Goal: Task Accomplishment & Management: Use online tool/utility

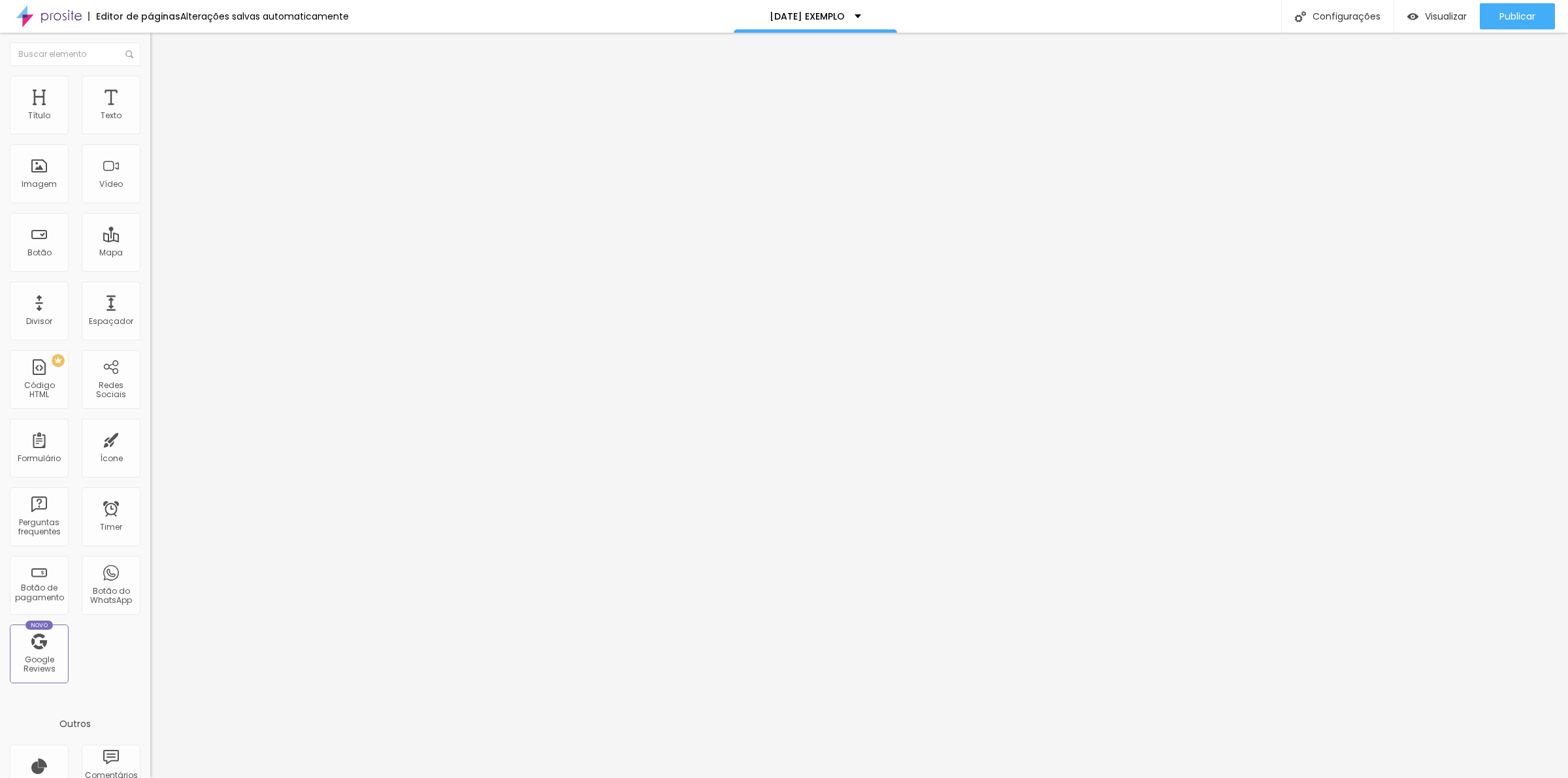
click at [222, 110] on img at bounding box center [226, 106] width 8 height 8
click at [156, 122] on icon "button" at bounding box center [160, 118] width 8 height 8
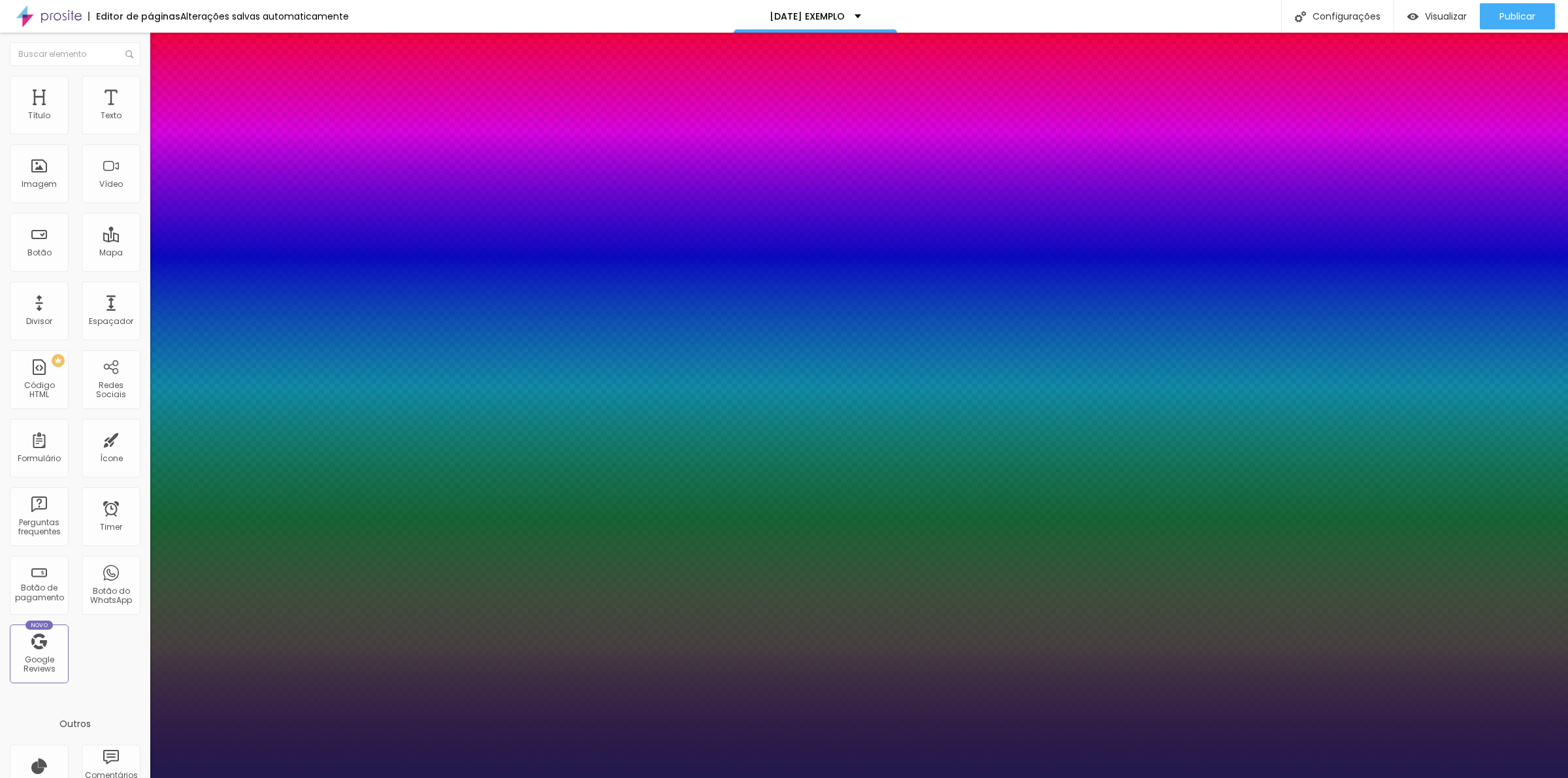
type input "1"
click at [140, 778] on select "AbrilFatface-Regular Actor-Regular Alegreya AlegreyaBlack [PERSON_NAME] [PERSON…" at bounding box center [70, 793] width 140 height 14
select select "Parisienne-Regular"
click at [140, 778] on select "AbrilFatface-Regular Actor-Regular Alegreya AlegreyaBlack [PERSON_NAME] [PERSON…" at bounding box center [70, 793] width 140 height 14
type input "1"
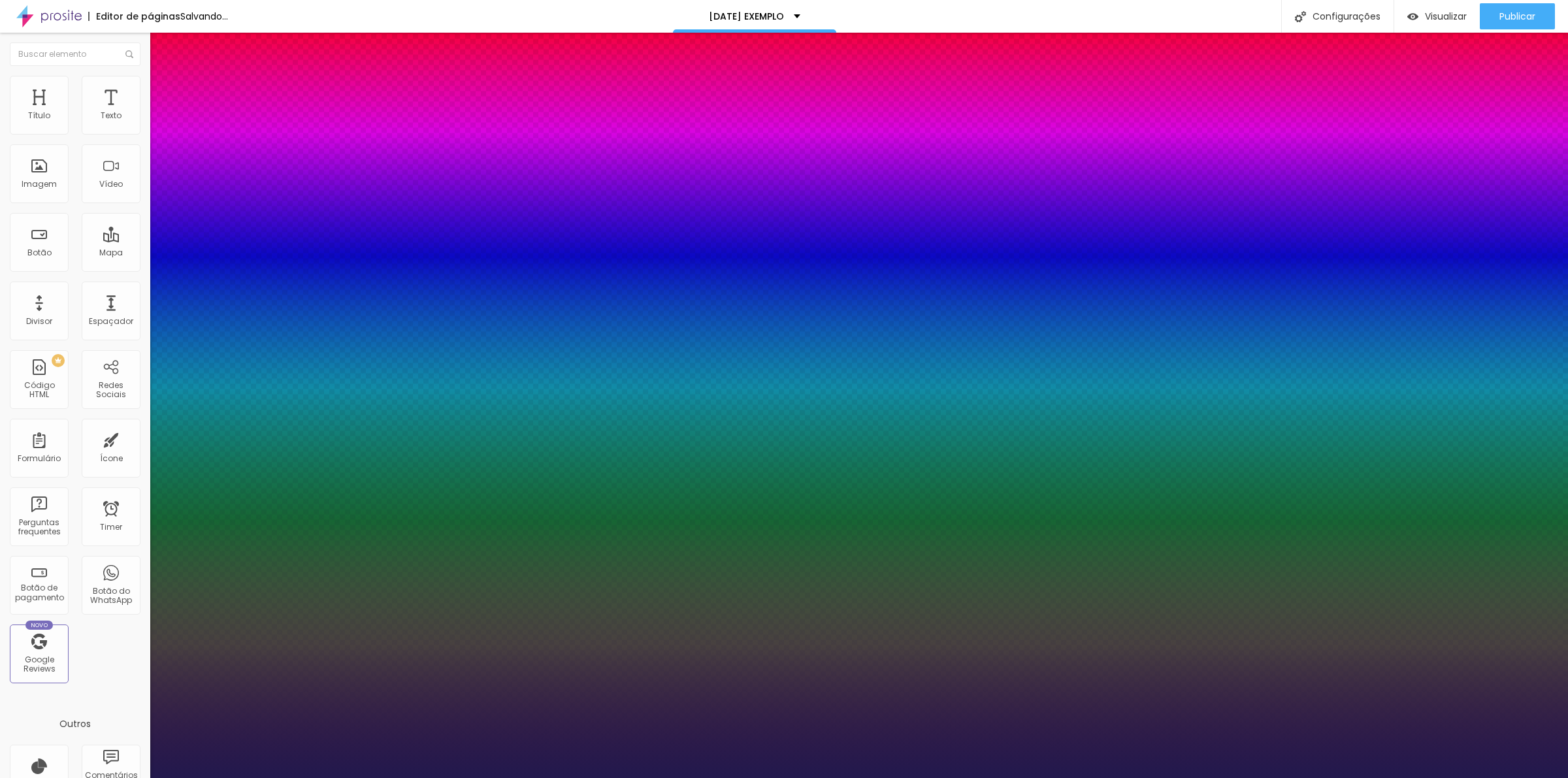
click at [628, 778] on div at bounding box center [784, 778] width 1568 height 0
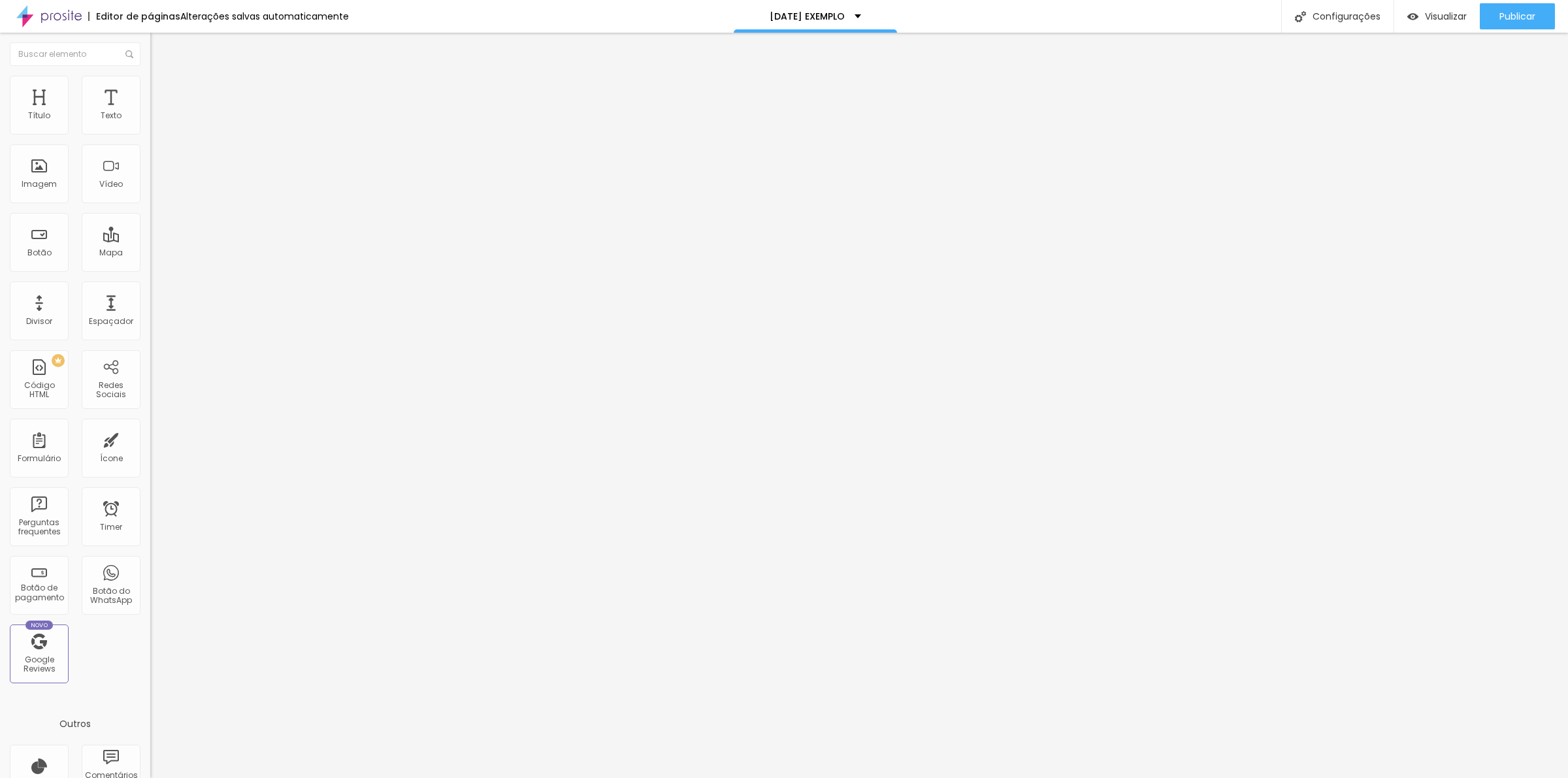
click at [156, 122] on icon "button" at bounding box center [160, 118] width 8 height 8
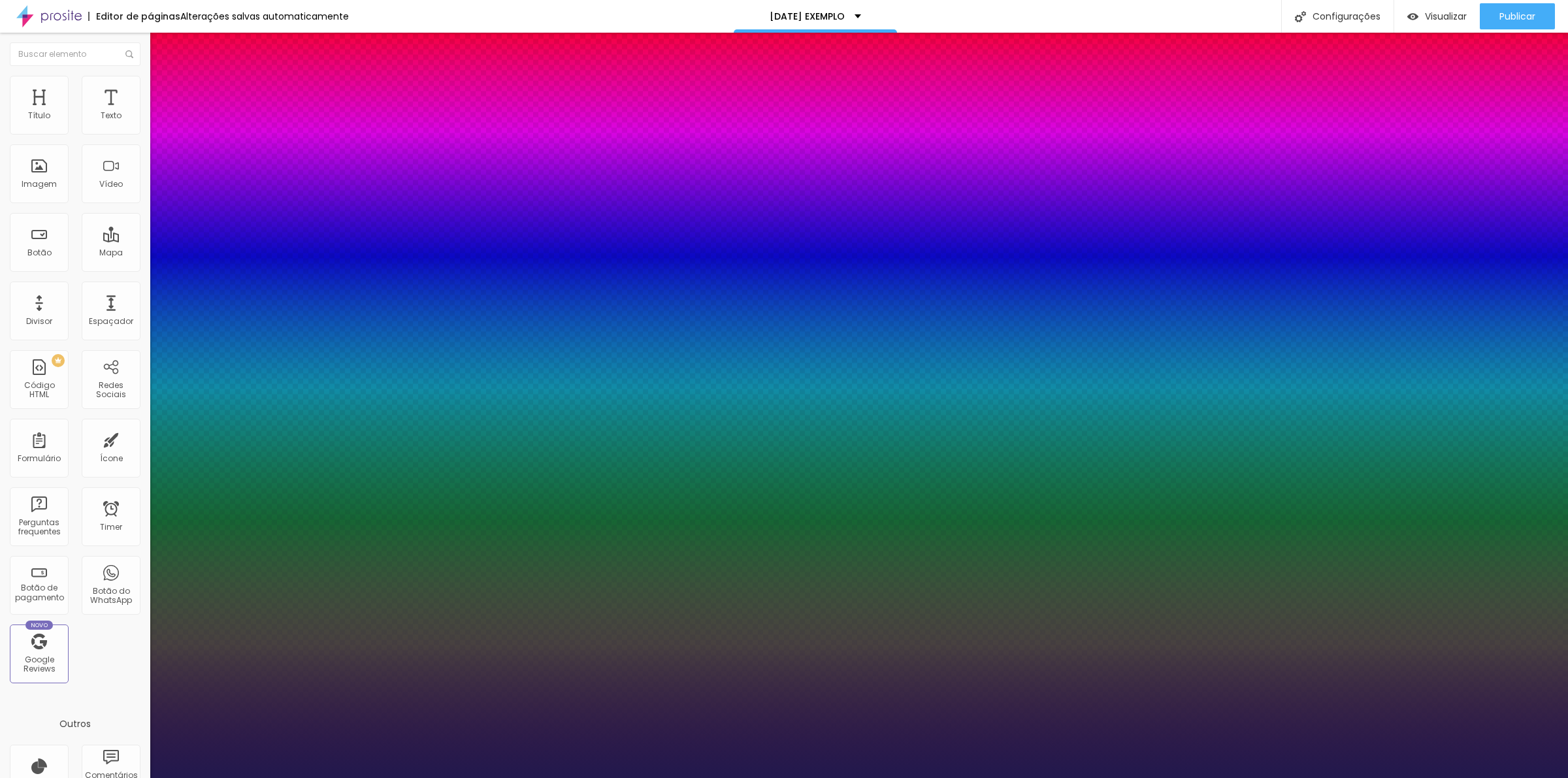
type input "1"
type input "29"
type input "1"
type input "30"
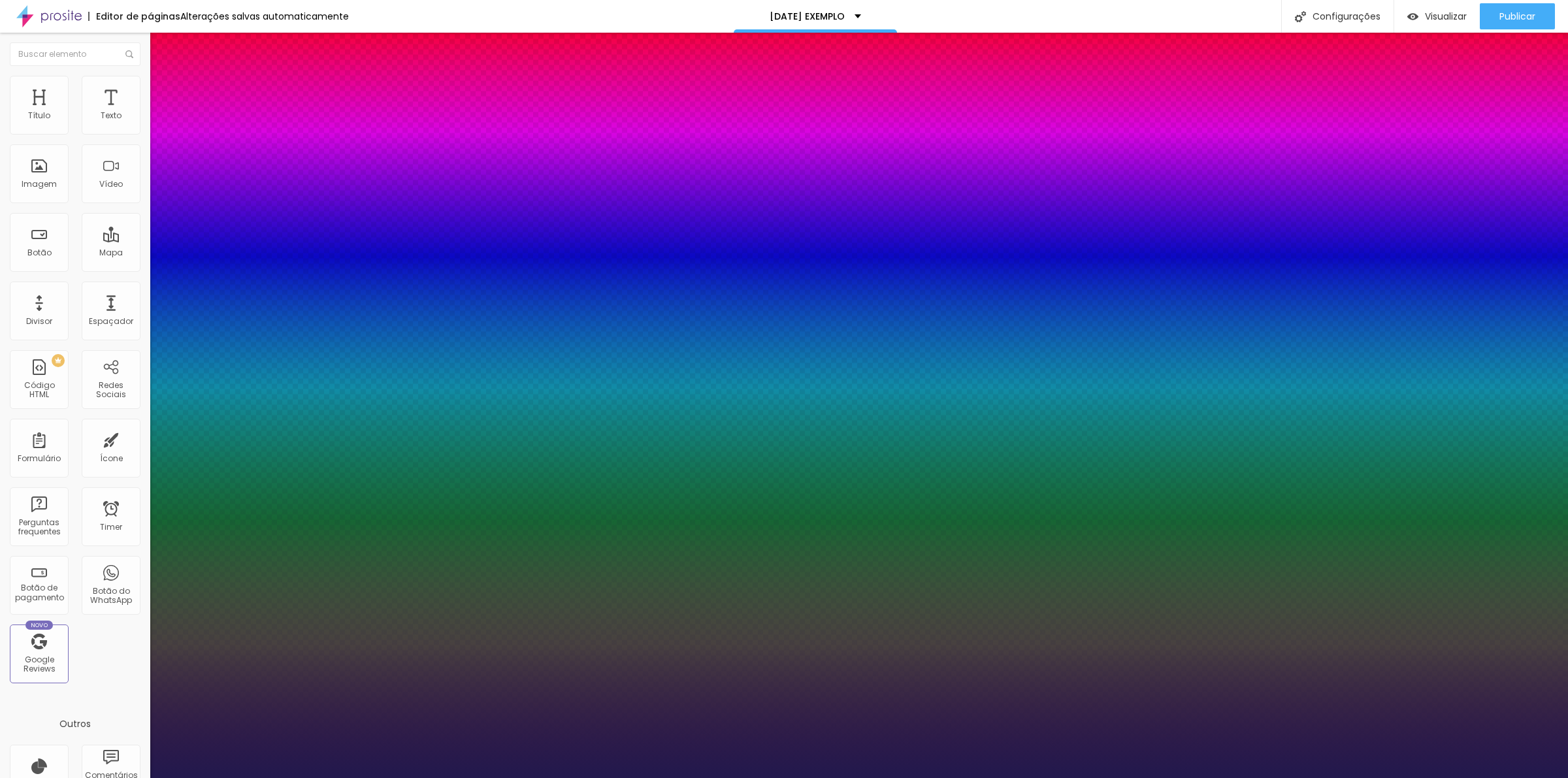
type input "30"
type input "1"
type input "31"
type input "1"
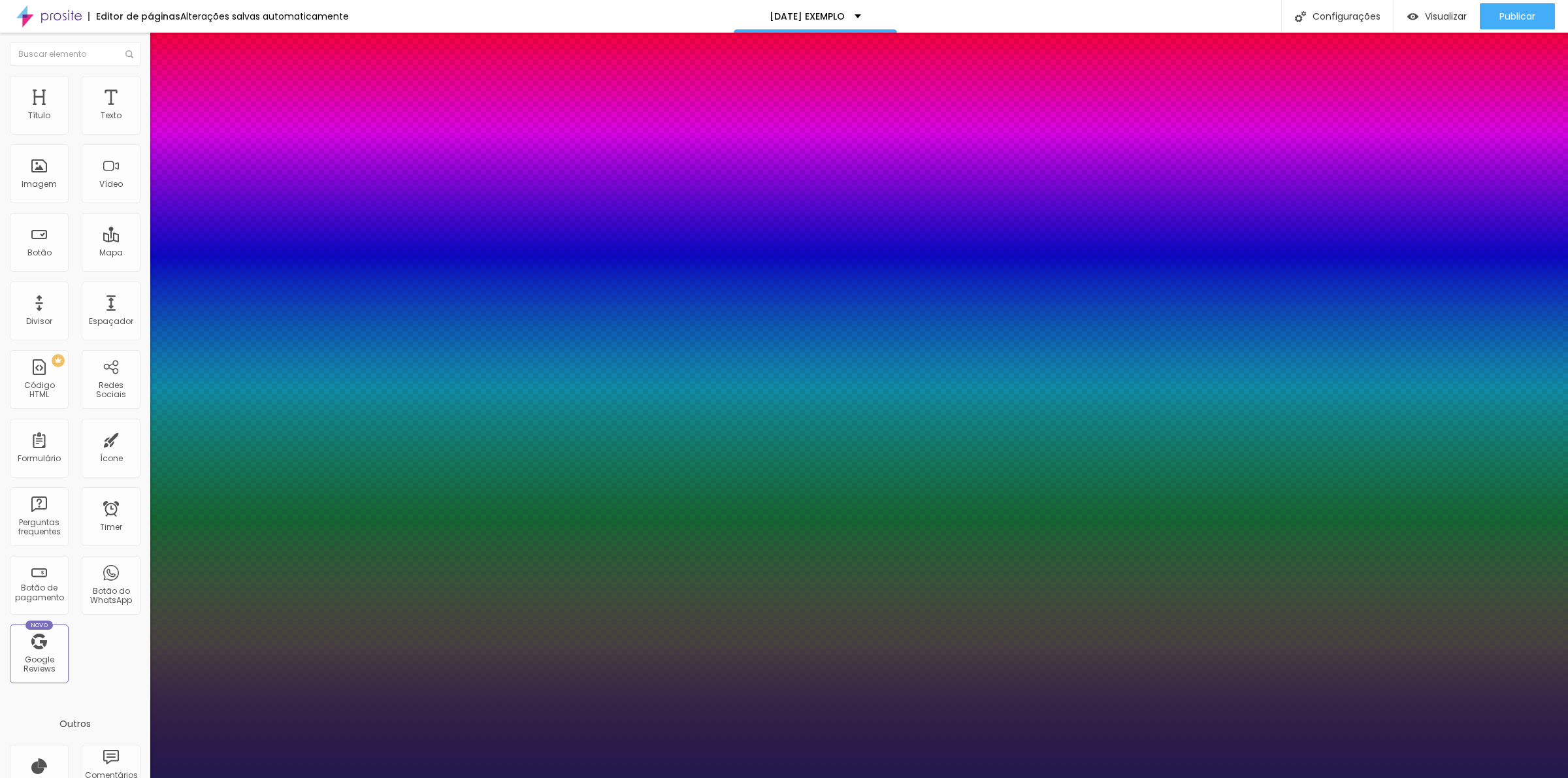
type input "40"
type input "1"
type input "41"
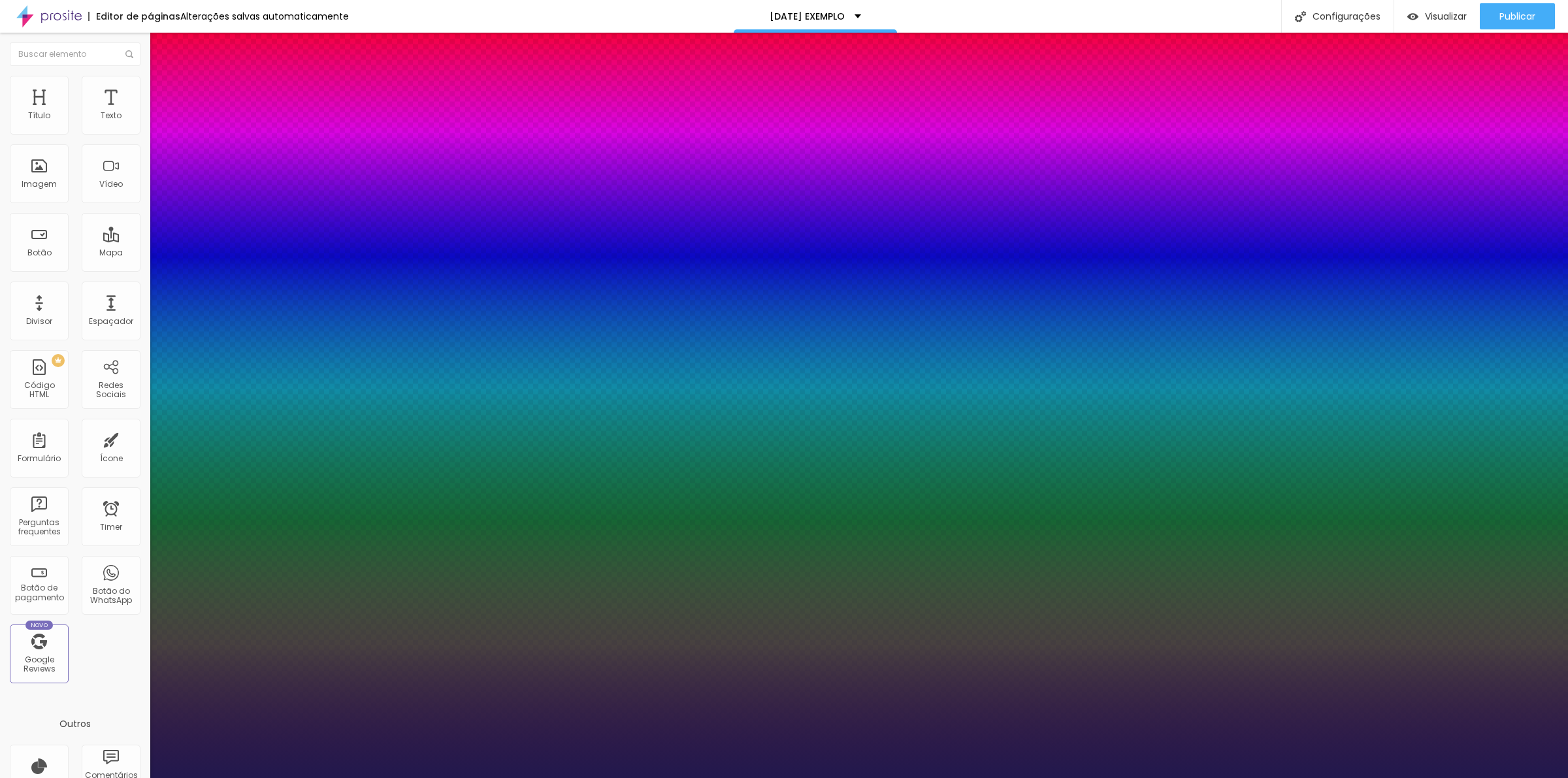
type input "1"
type input "42"
type input "1"
type input "44"
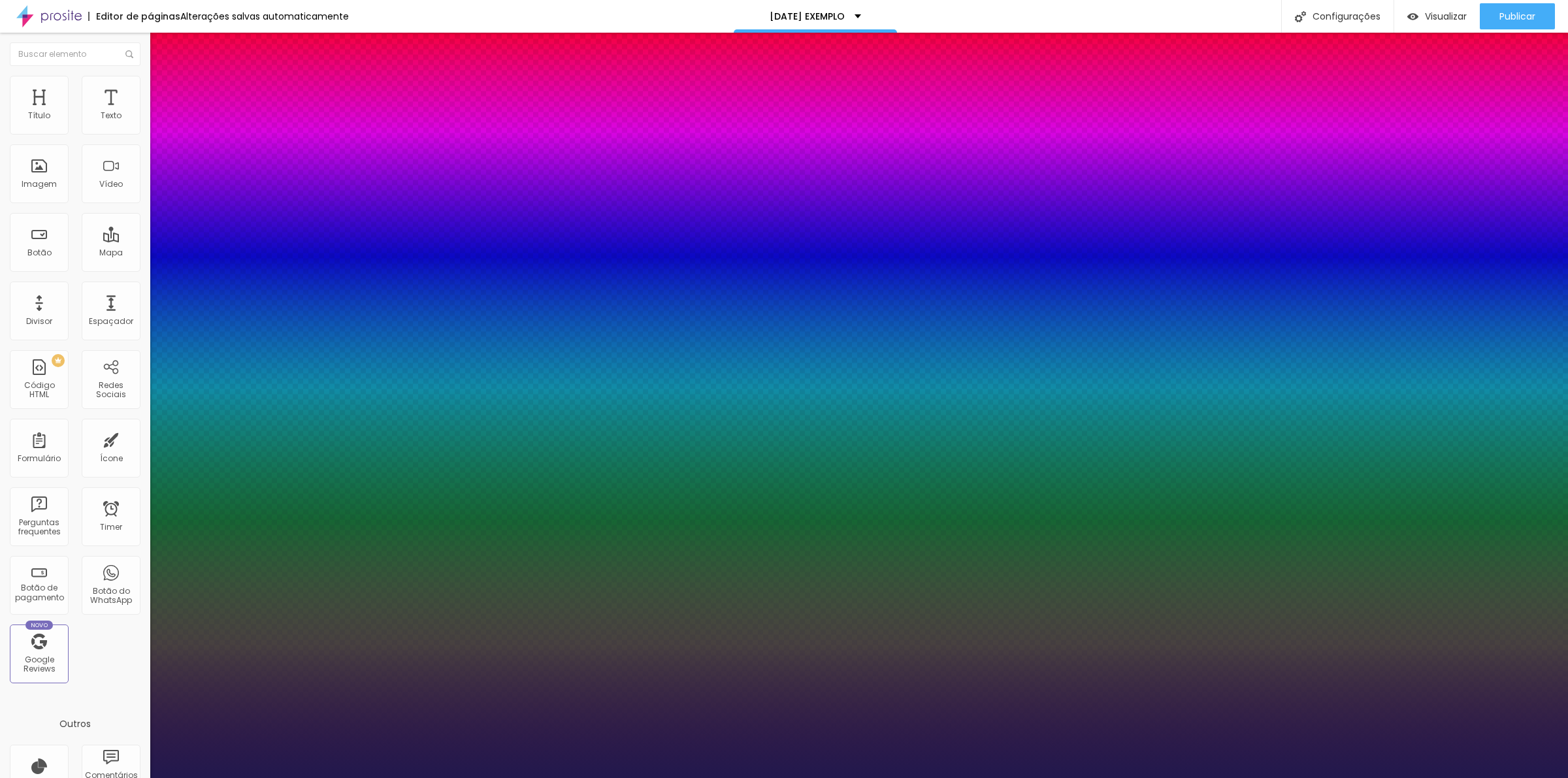
type input "44"
type input "1"
type input "48"
type input "1"
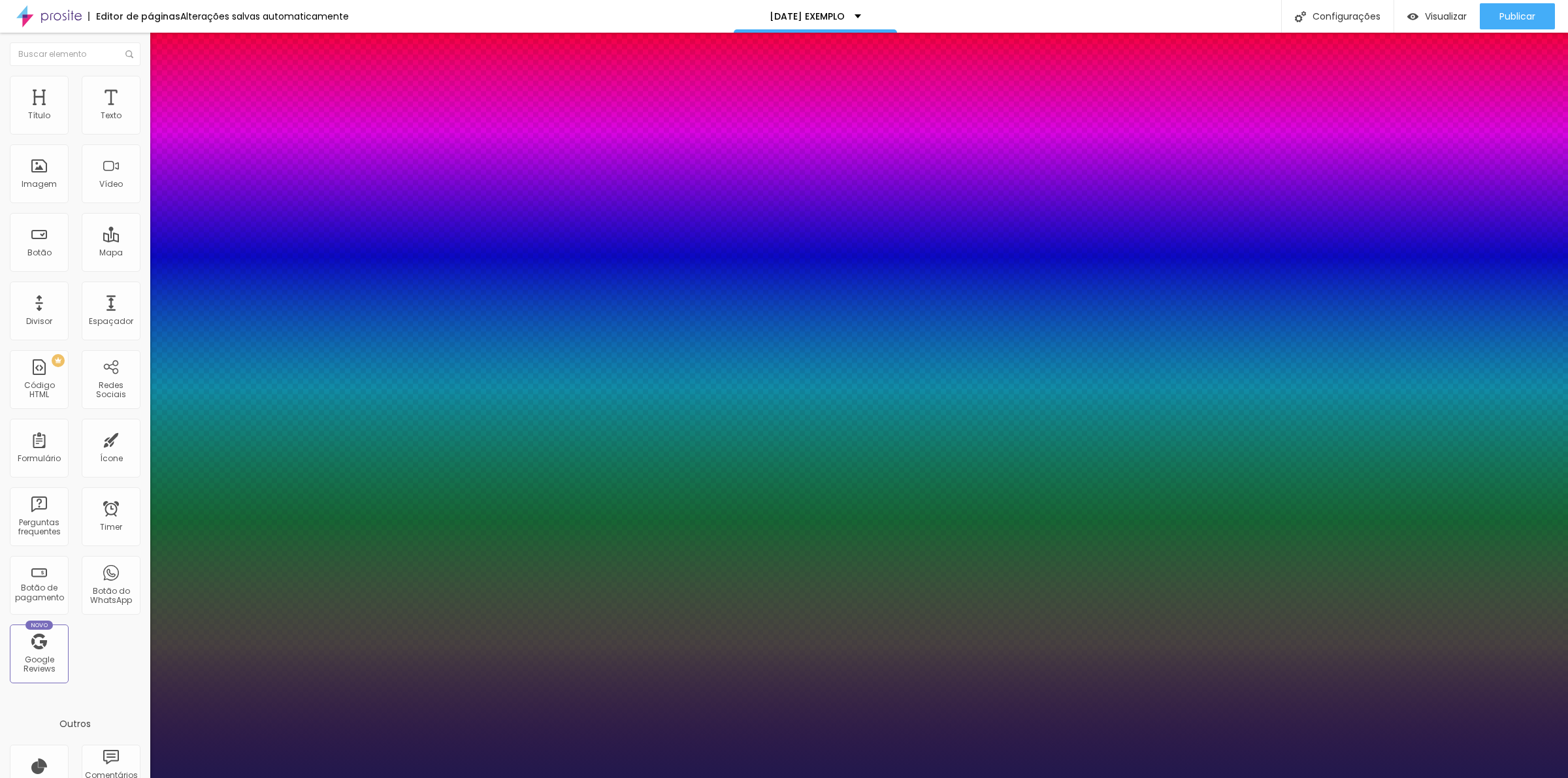
type input "49"
type input "1"
type input "50"
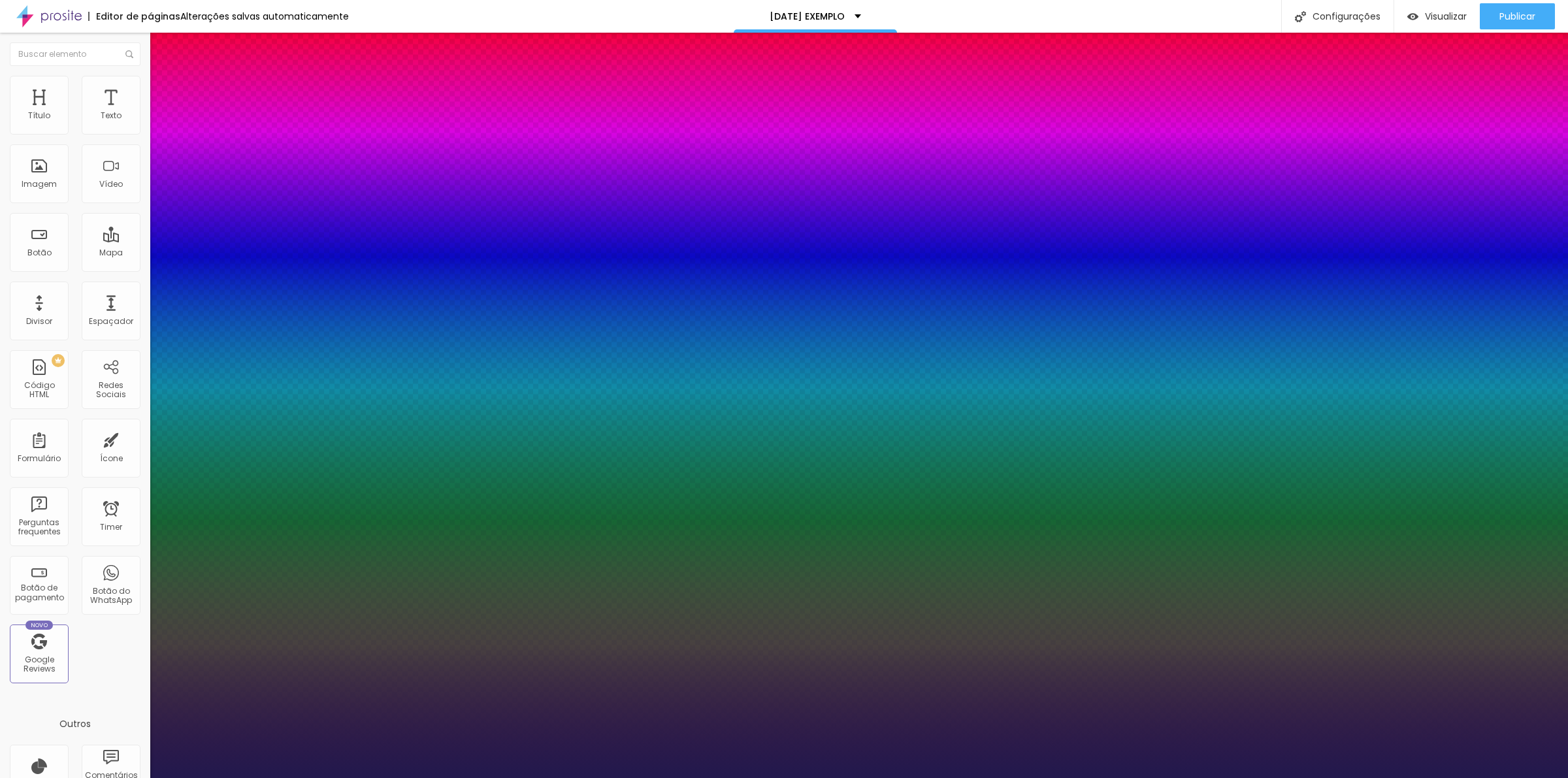
type input "1"
type input "55"
type input "1"
type input "58"
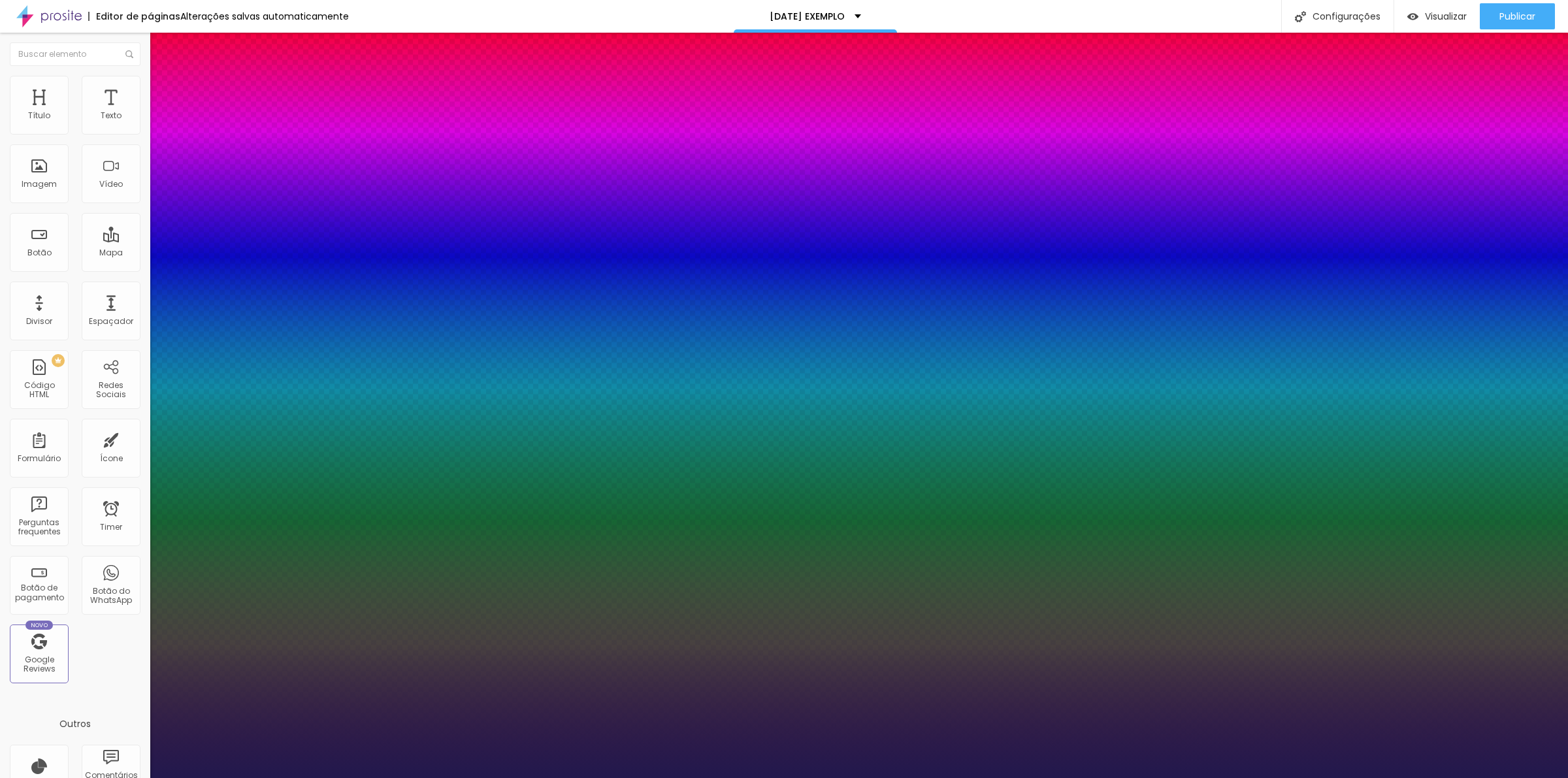
type input "58"
type input "1"
type input "60"
type input "1"
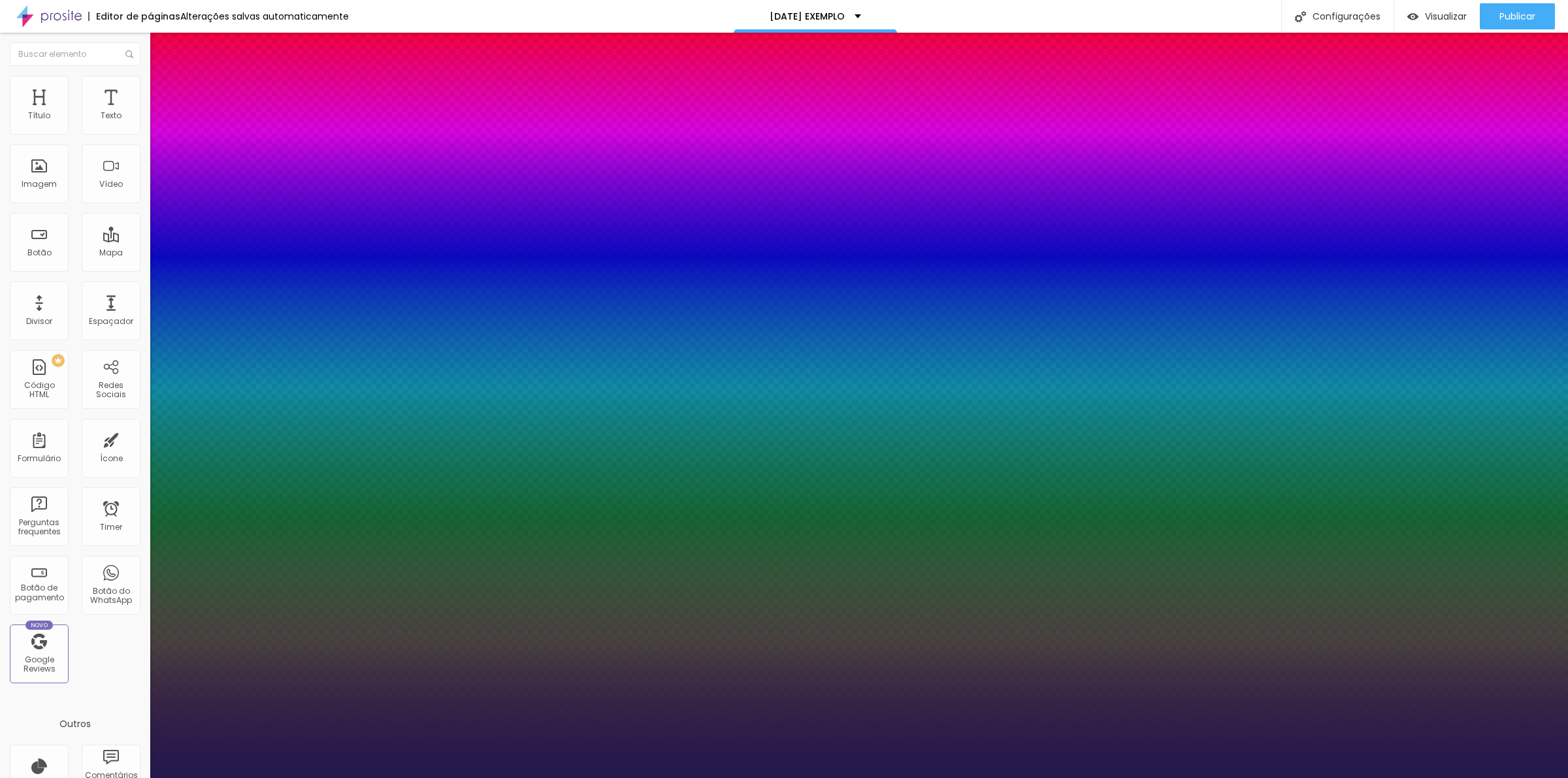
type input "62"
type input "1"
type input "68"
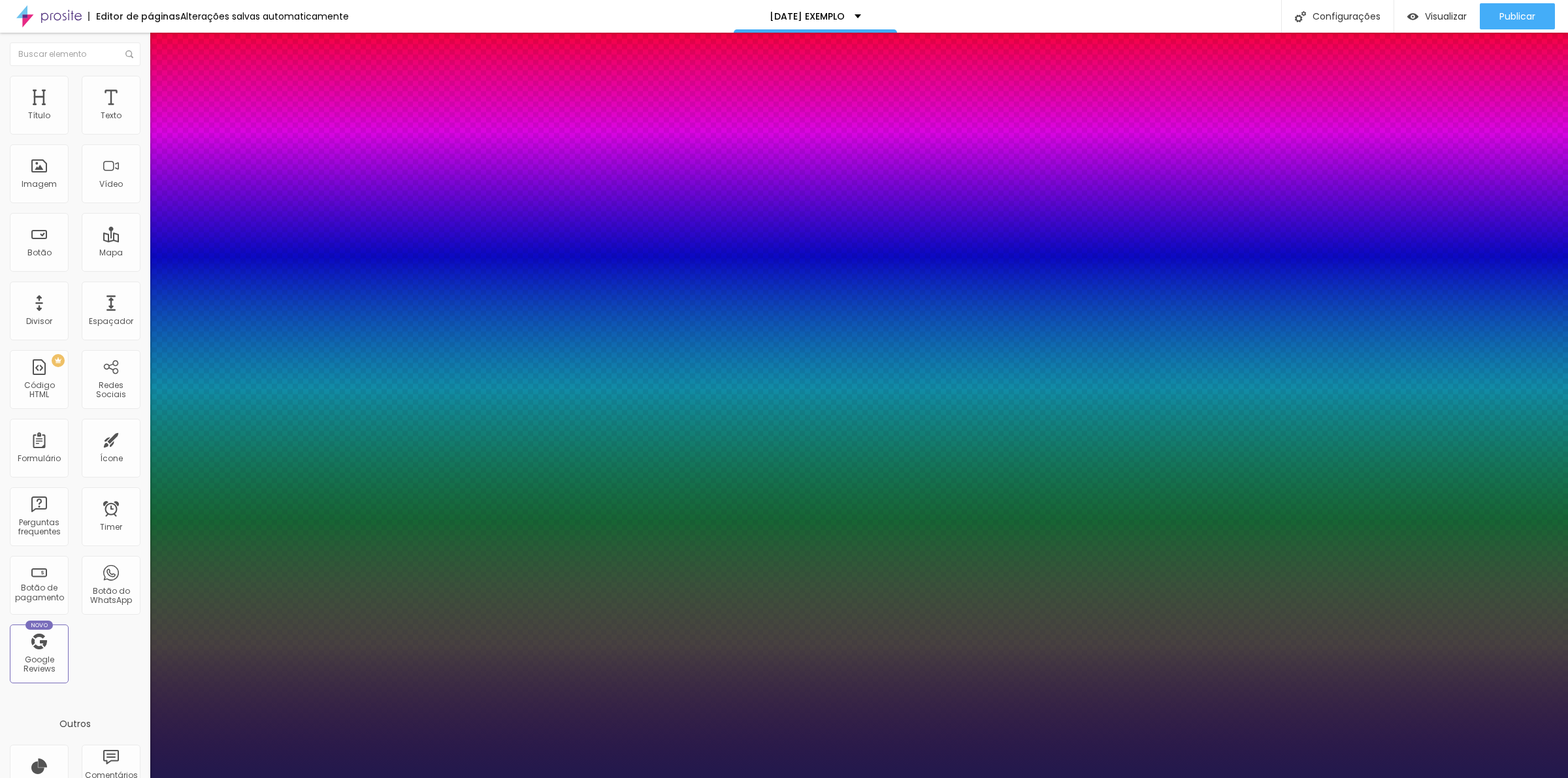
type input "1"
type input "76"
type input "1"
type input "82"
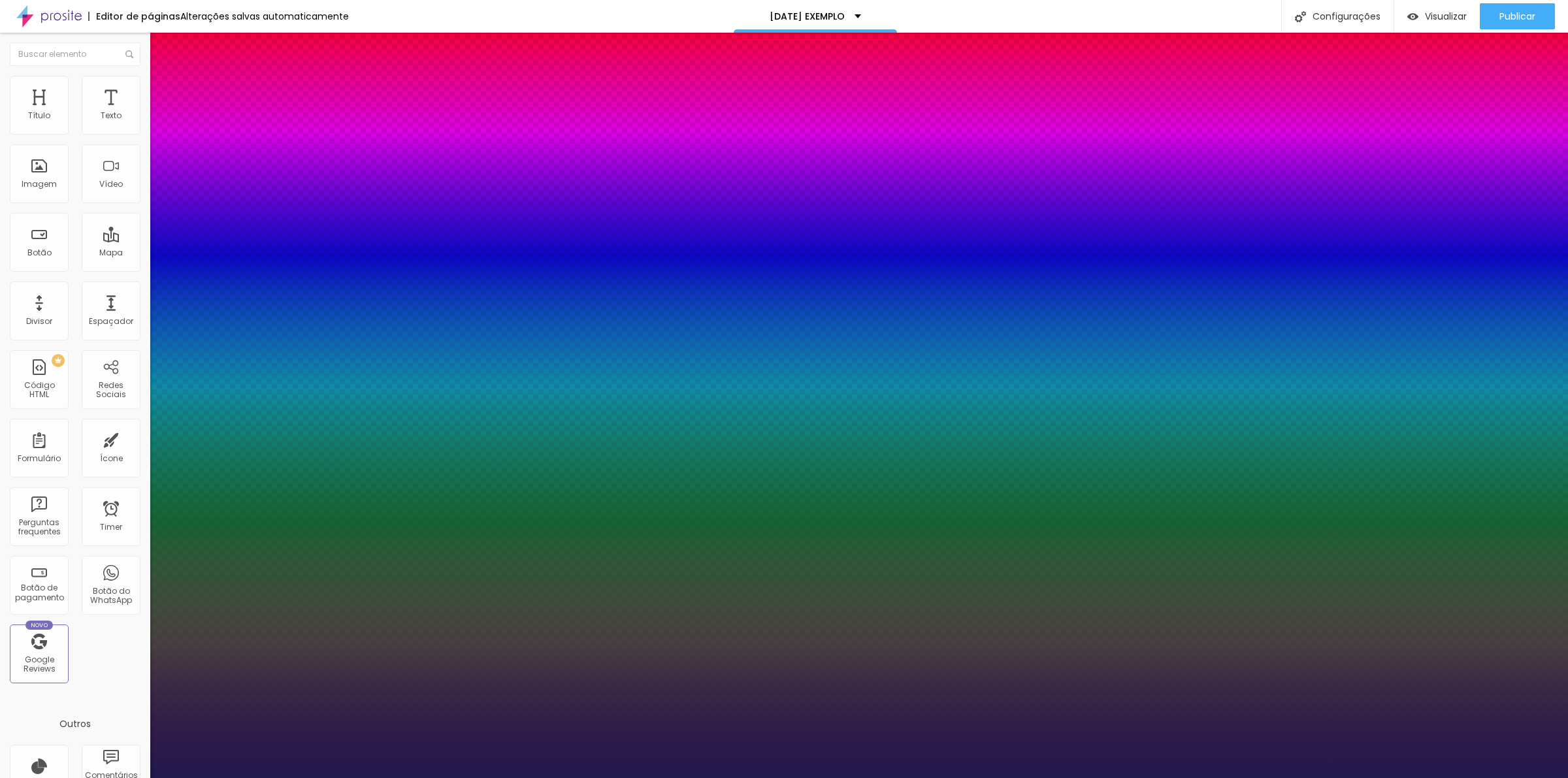
type input "82"
type input "1"
type input "86"
type input "1"
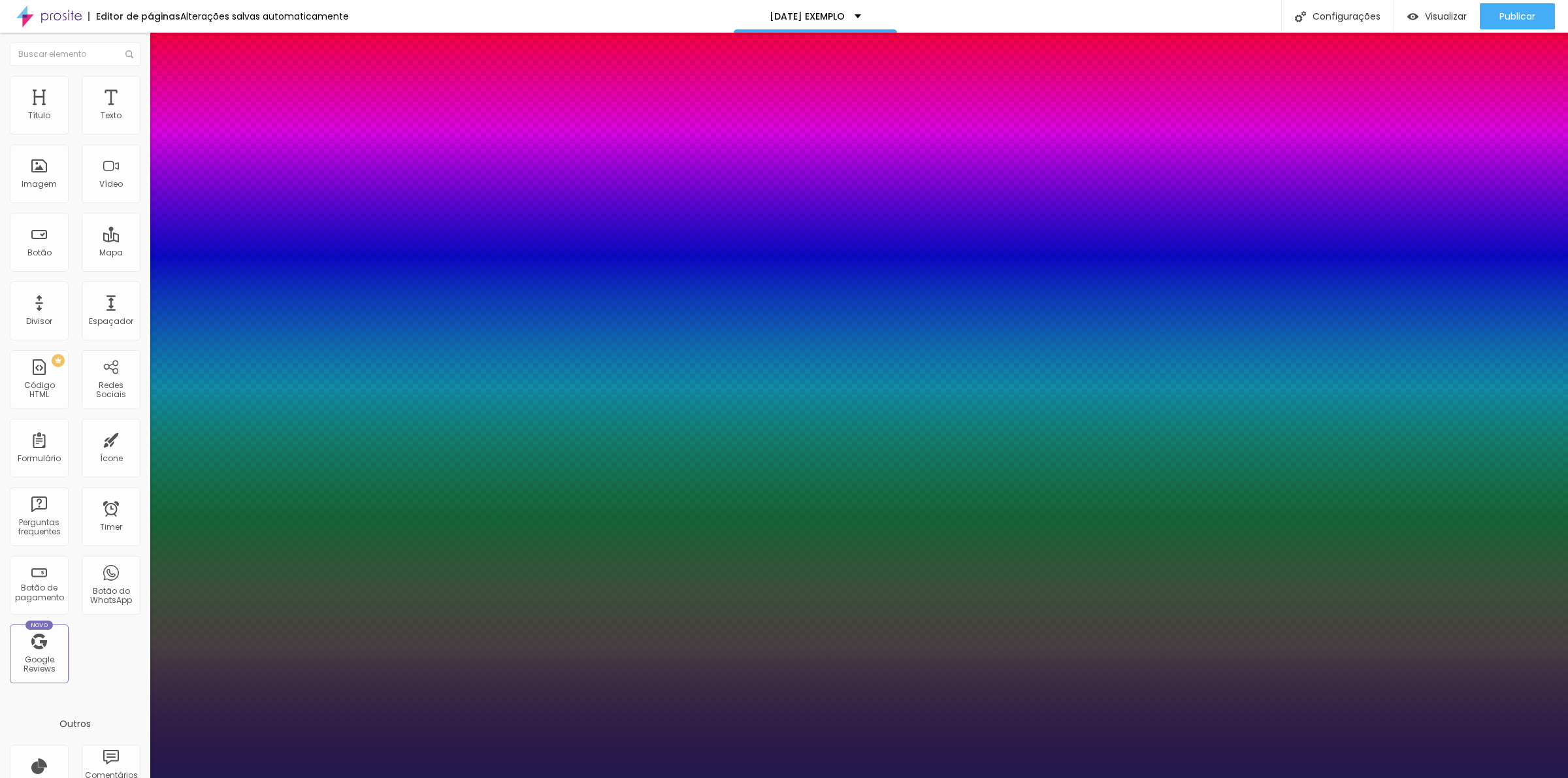
type input "89"
type input "1"
type input "93"
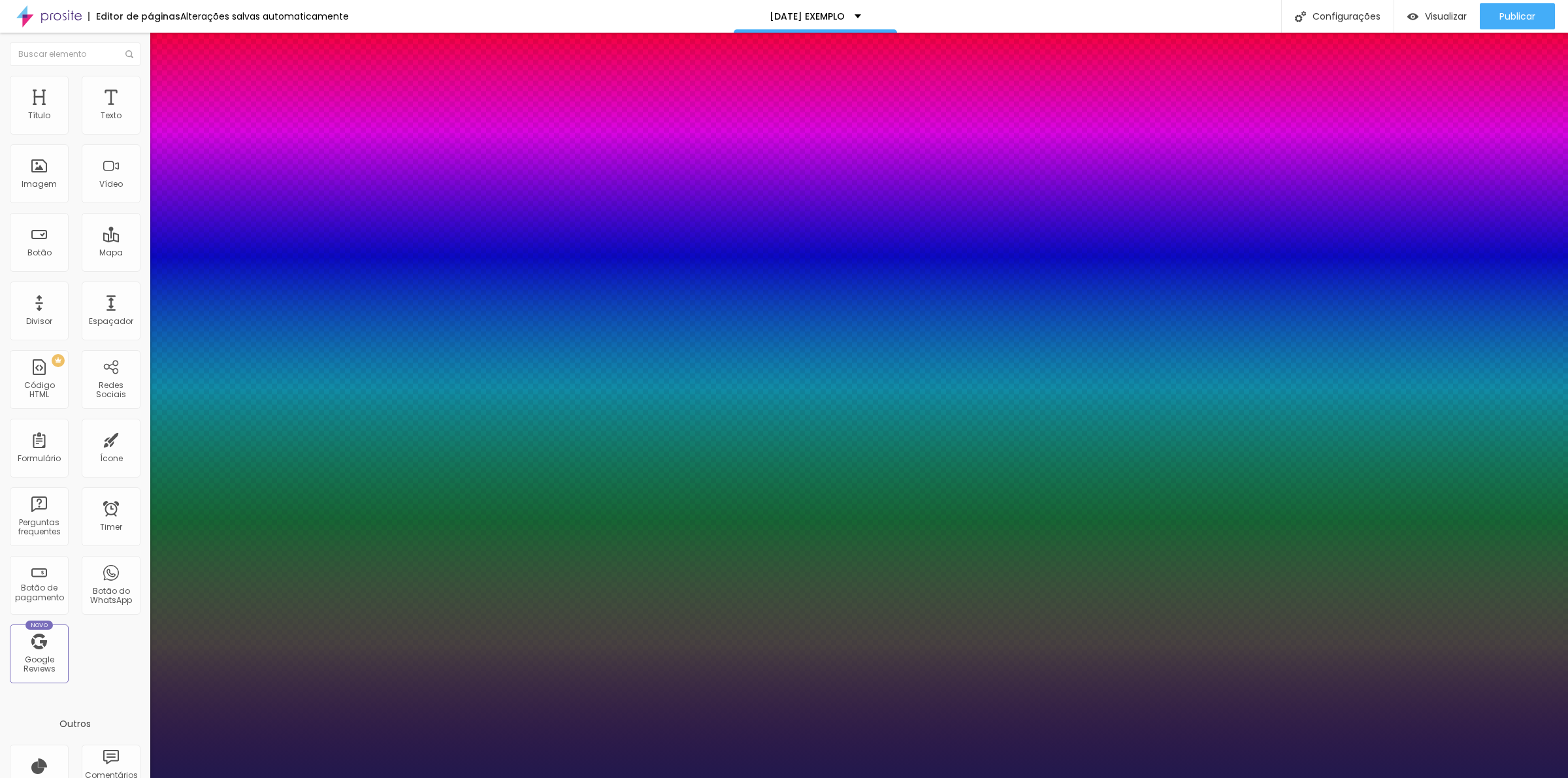
type input "1"
type input "99"
type input "1"
type input "100"
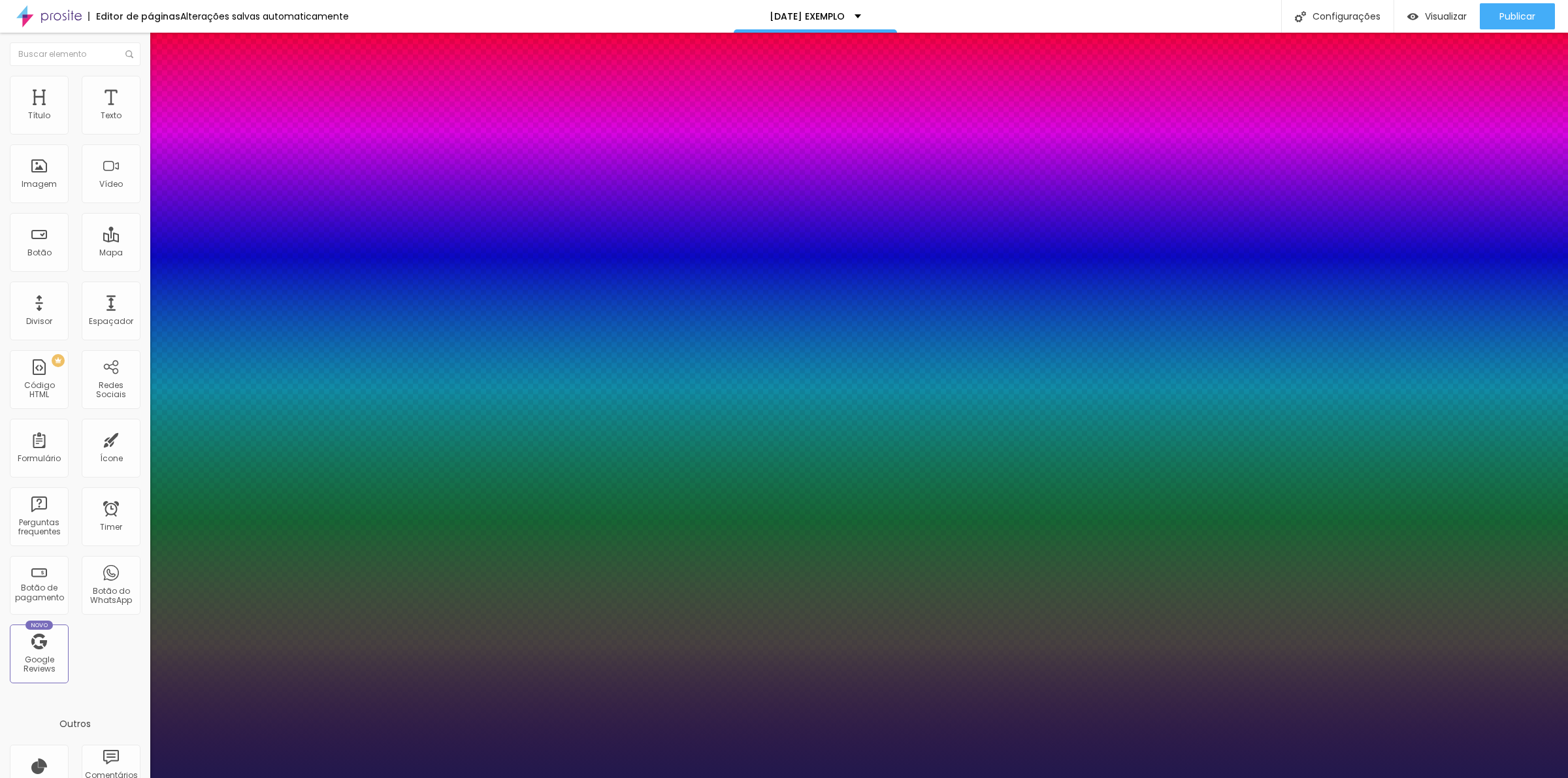
type input "100"
type input "1"
drag, startPoint x: 177, startPoint y: 220, endPoint x: 337, endPoint y: 221, distance: 160.0
type input "100"
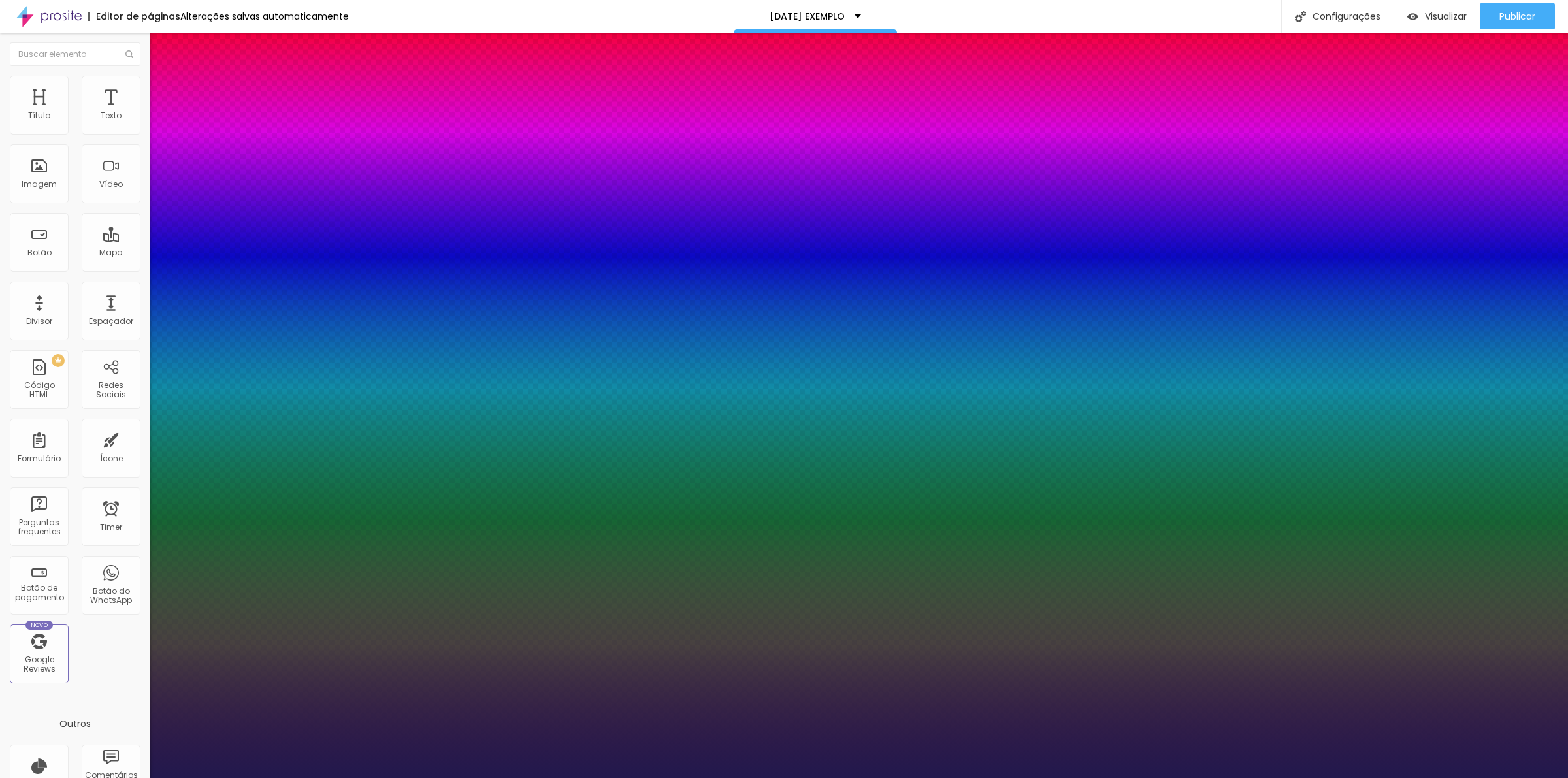
type input "1"
click at [551, 778] on div at bounding box center [784, 778] width 1568 height 0
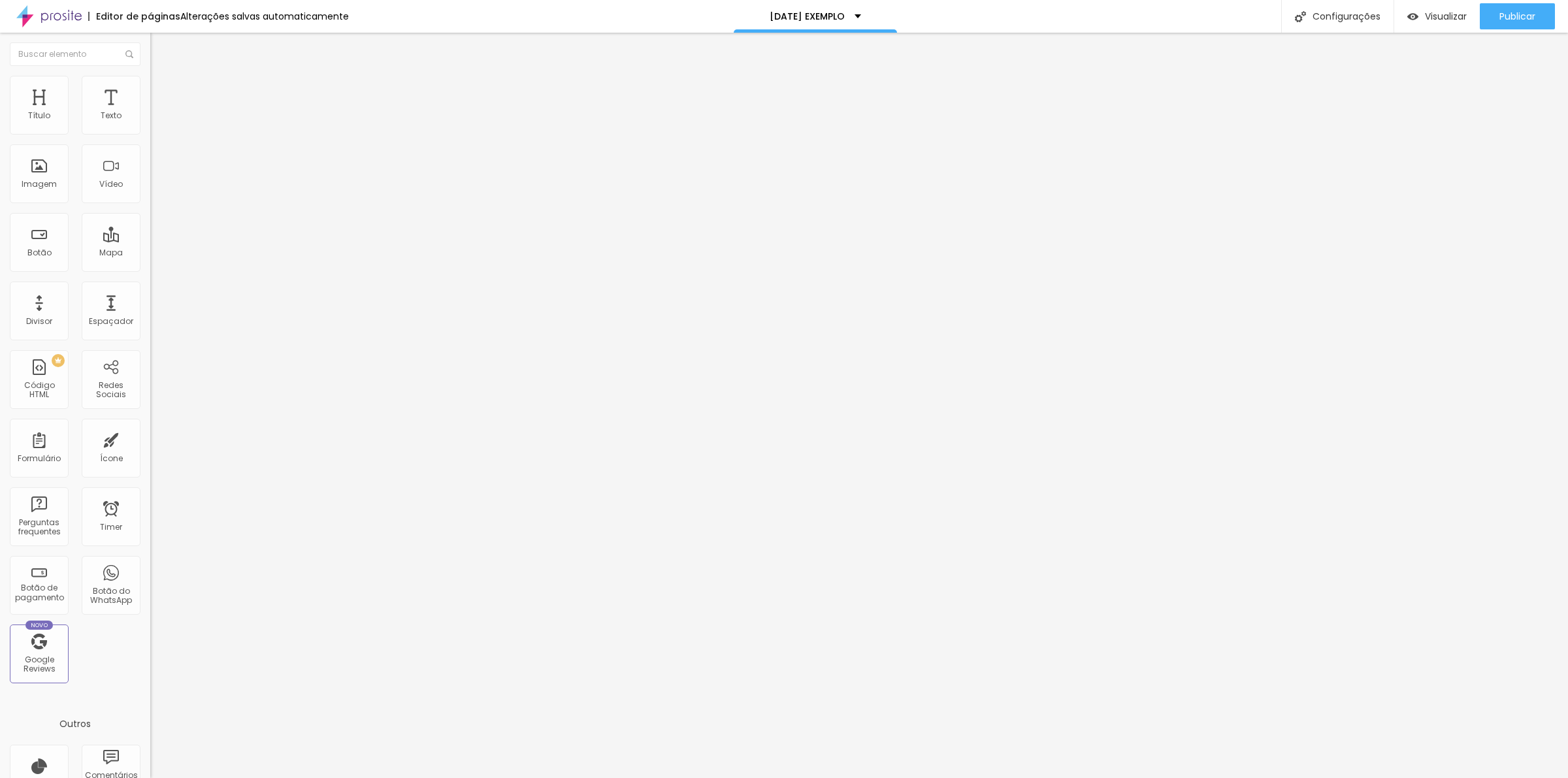
click at [150, 119] on span "Encaixotado" at bounding box center [176, 113] width 51 height 11
click at [150, 85] on li "Estilo" at bounding box center [225, 81] width 150 height 13
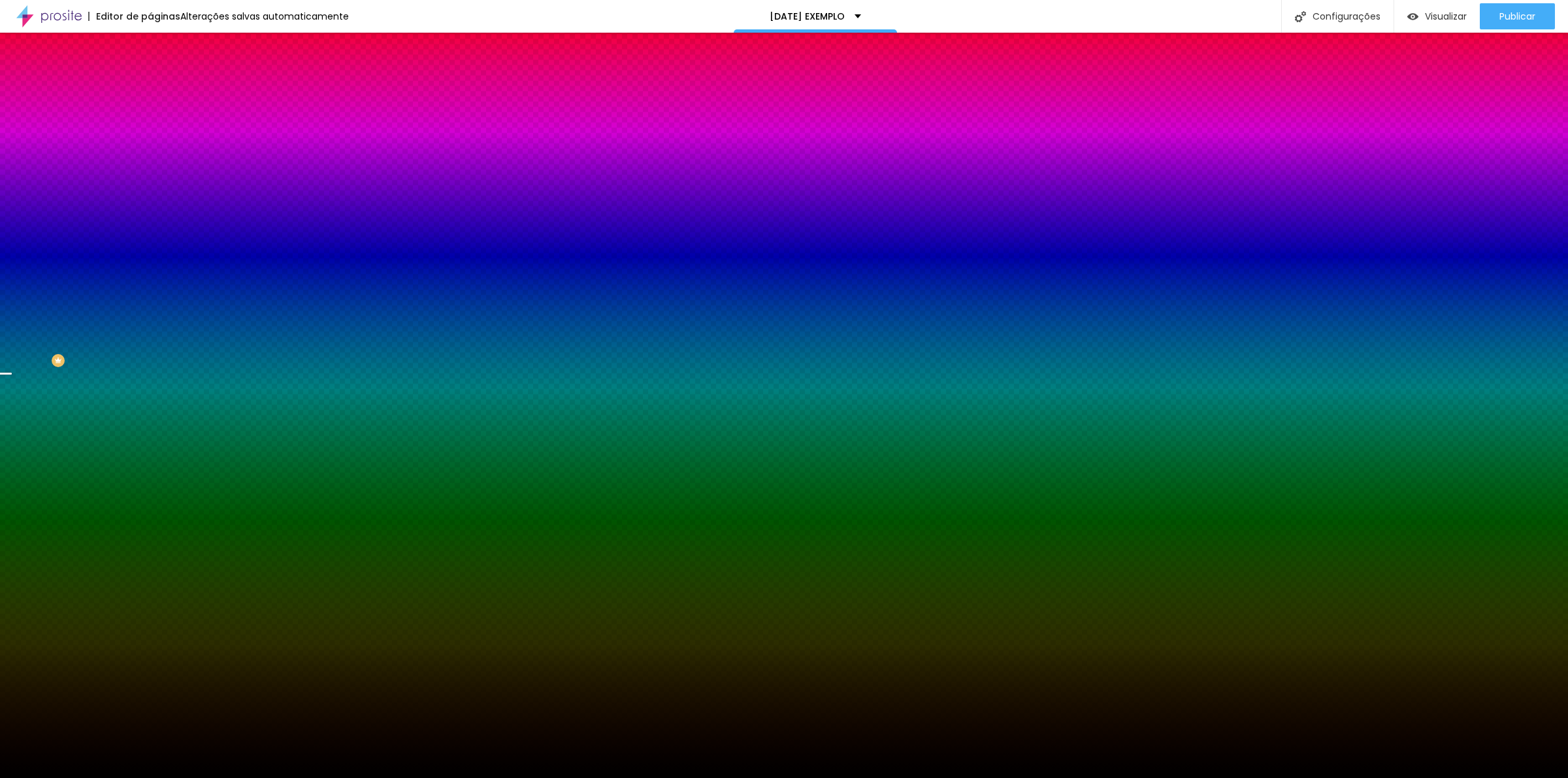
click at [150, 121] on span "Trocar imagem" at bounding box center [185, 114] width 72 height 11
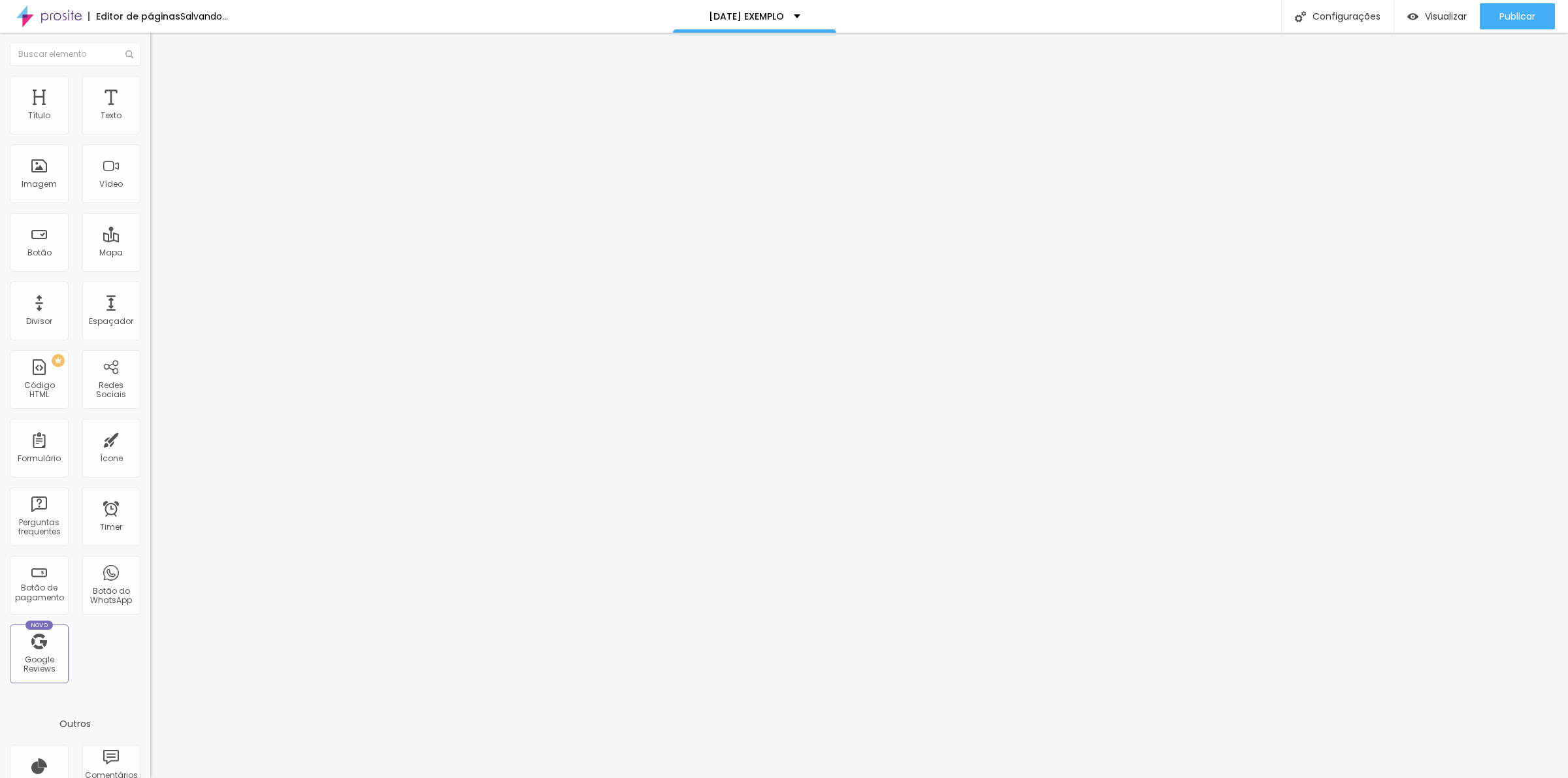
click at [150, 113] on span "Trocar imagem" at bounding box center [185, 106] width 72 height 11
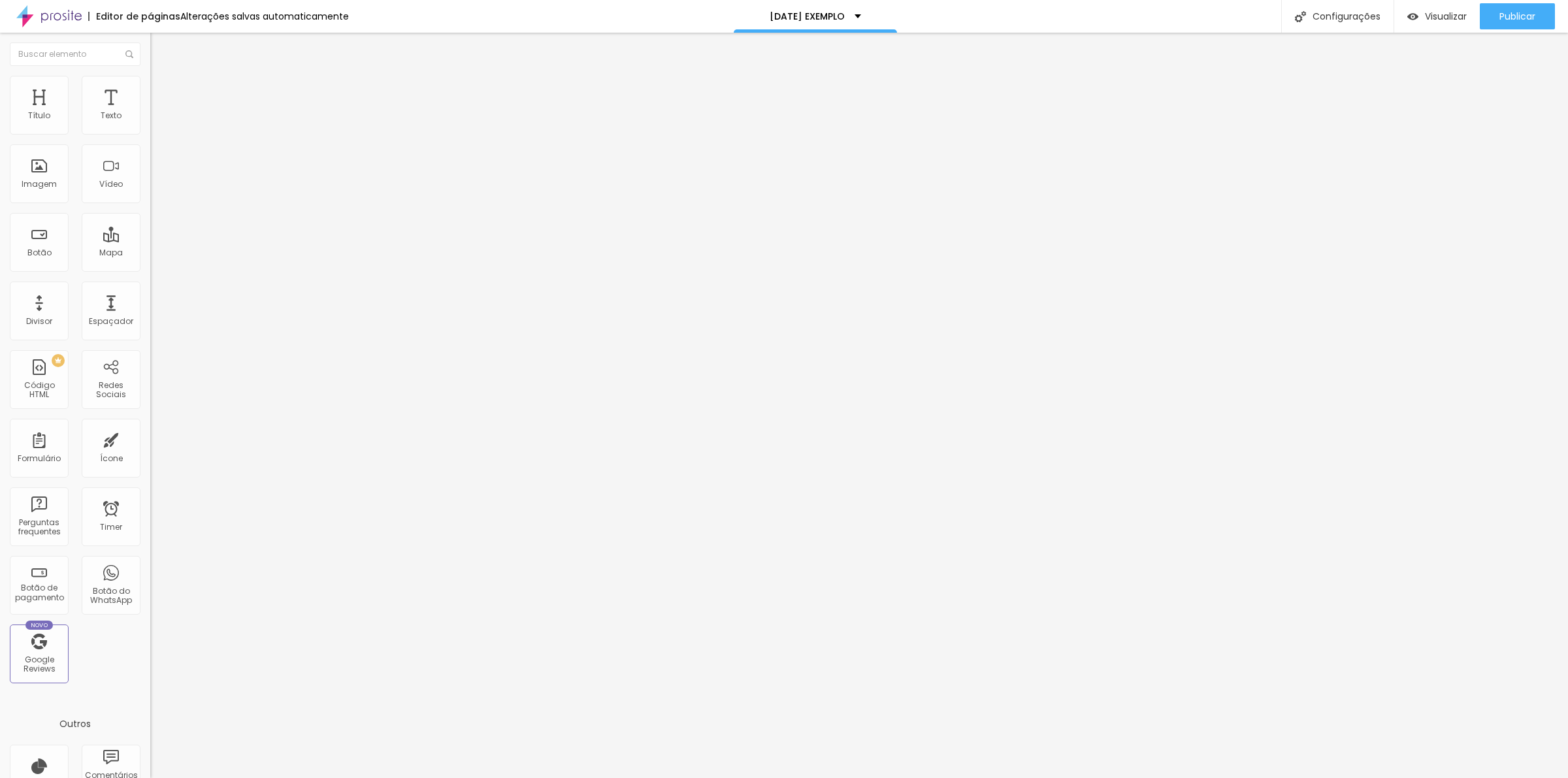
click at [150, 113] on span "Trocar imagem" at bounding box center [185, 106] width 72 height 11
click at [222, 110] on img at bounding box center [226, 106] width 8 height 8
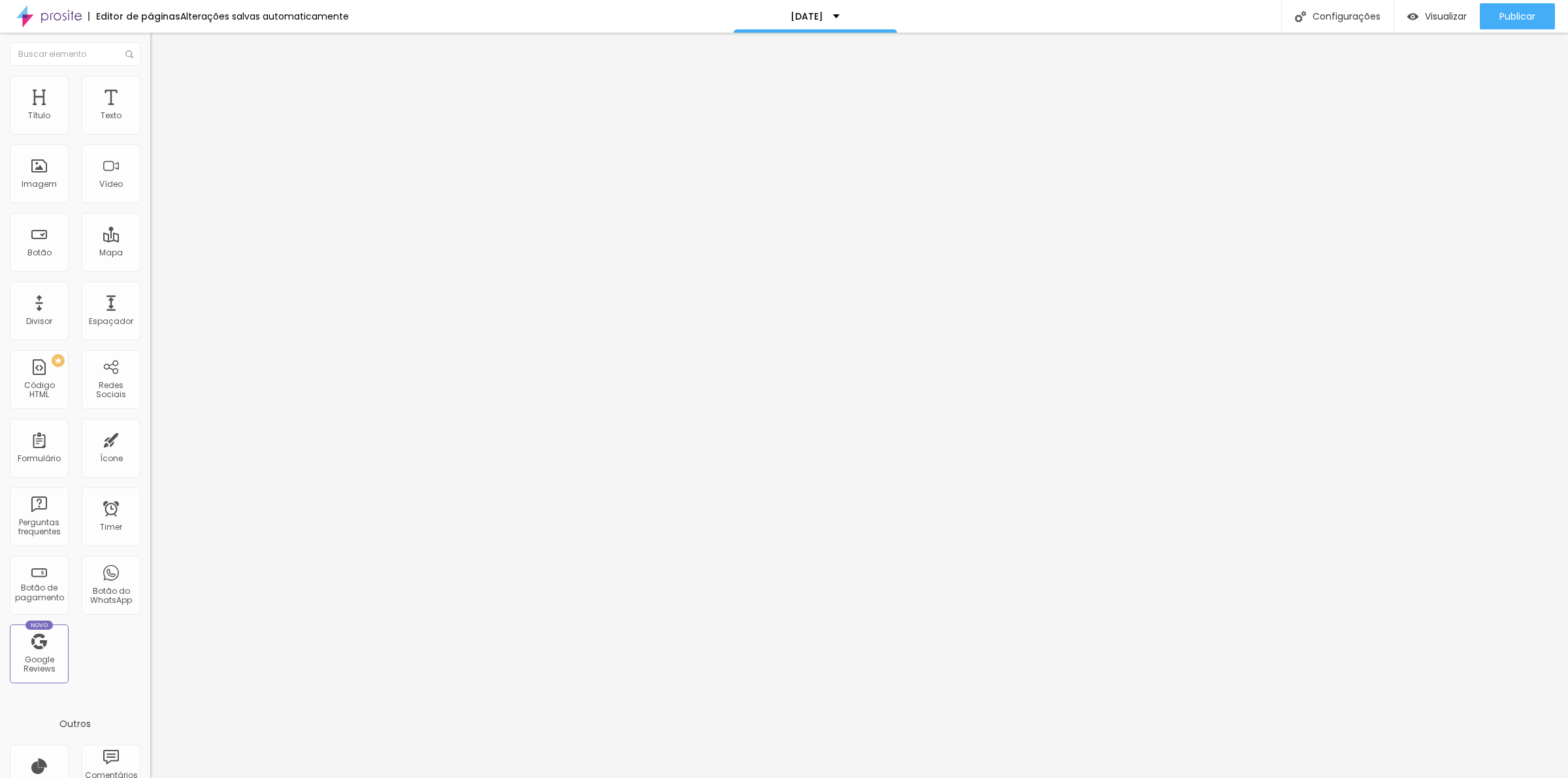
click at [156, 122] on icon "button" at bounding box center [160, 118] width 8 height 8
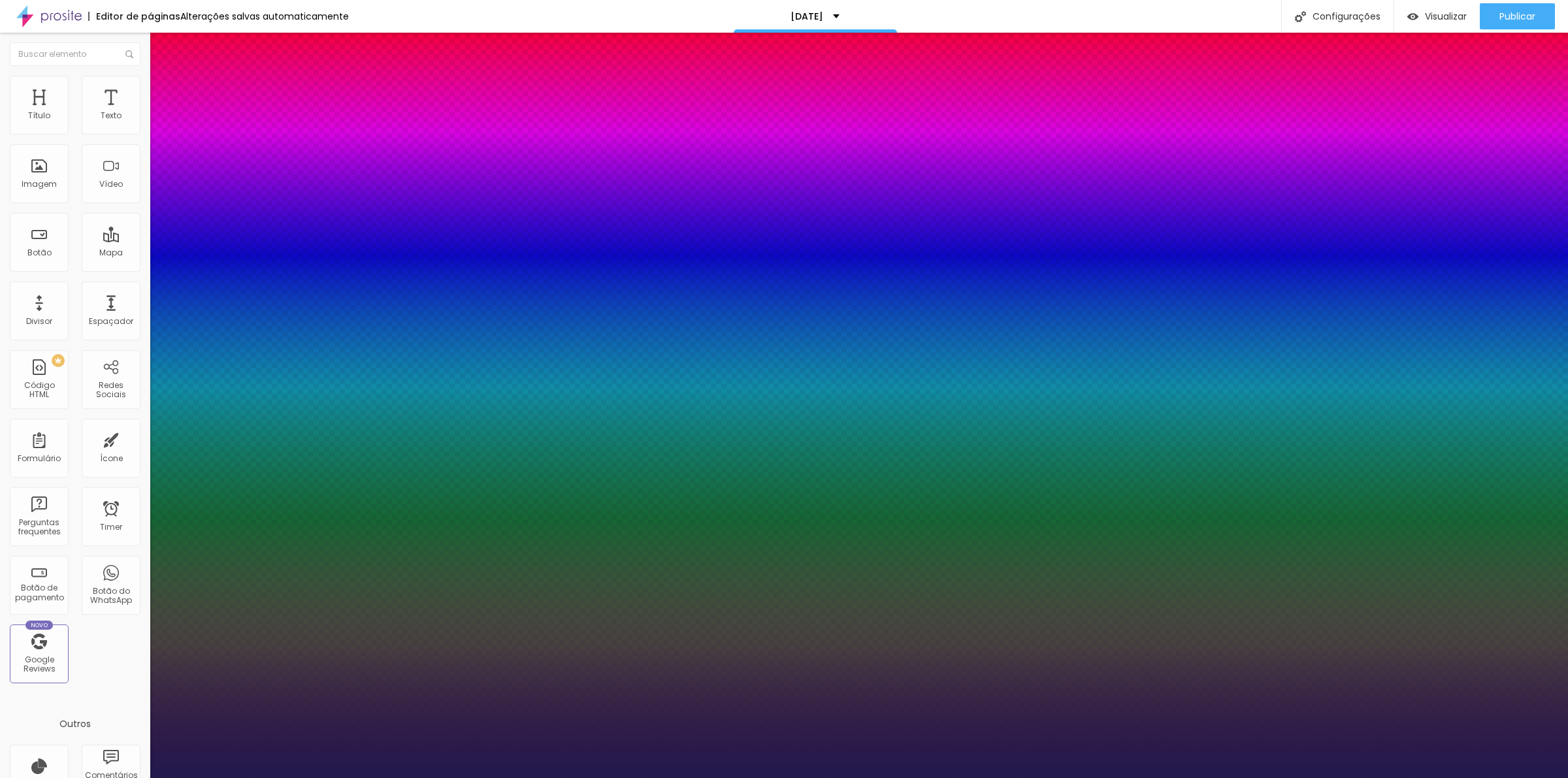
type input "1"
click at [140, 778] on select "AbrilFatface-Regular Actor-Regular Alegreya AlegreyaBlack [PERSON_NAME] [PERSON…" at bounding box center [70, 793] width 140 height 14
select select "Parisienne-Regular"
click at [140, 778] on select "AbrilFatface-Regular Actor-Regular Alegreya AlegreyaBlack [PERSON_NAME] [PERSON…" at bounding box center [70, 793] width 140 height 14
type input "1"
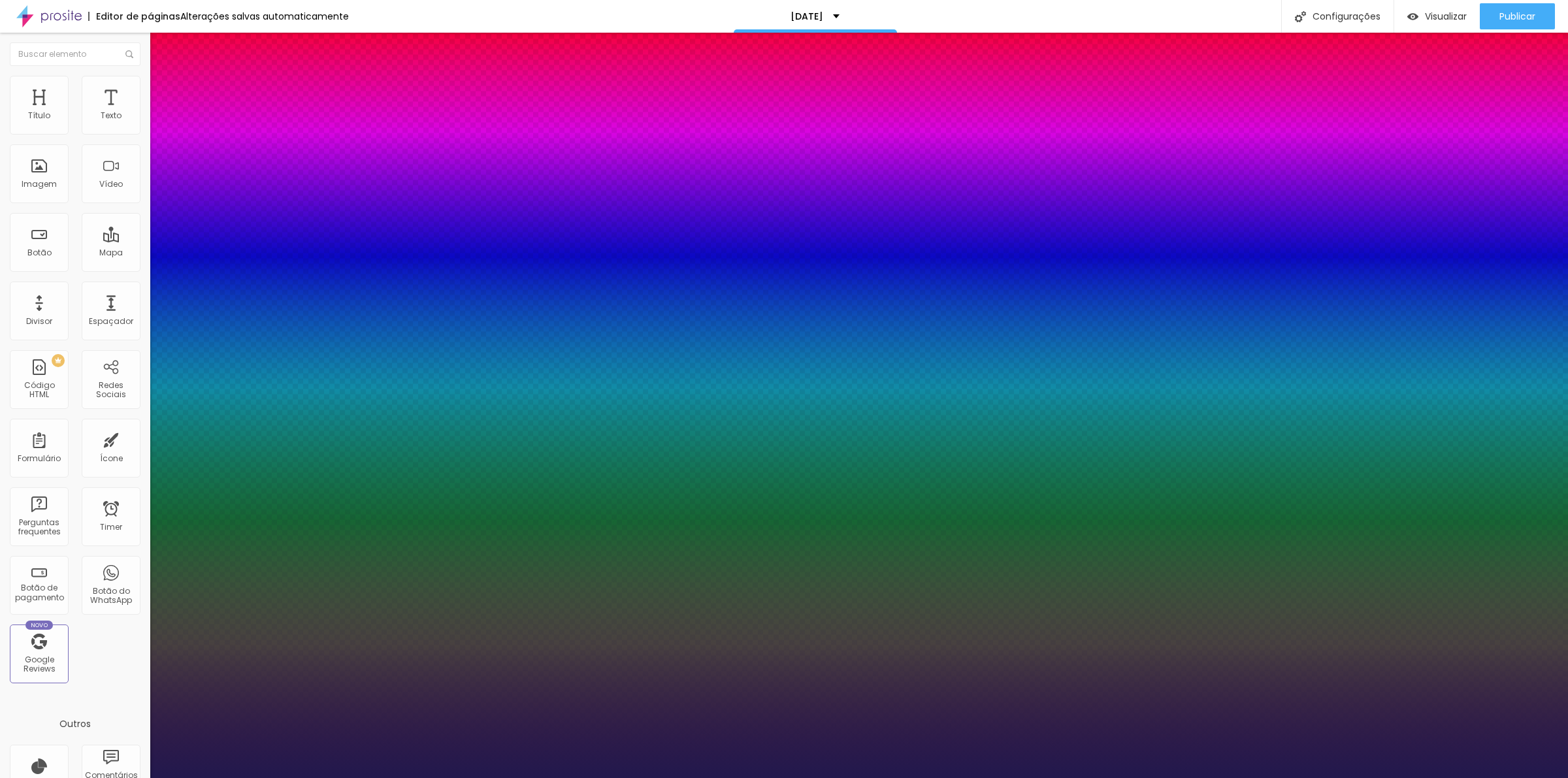
click at [339, 778] on div at bounding box center [784, 778] width 1568 height 0
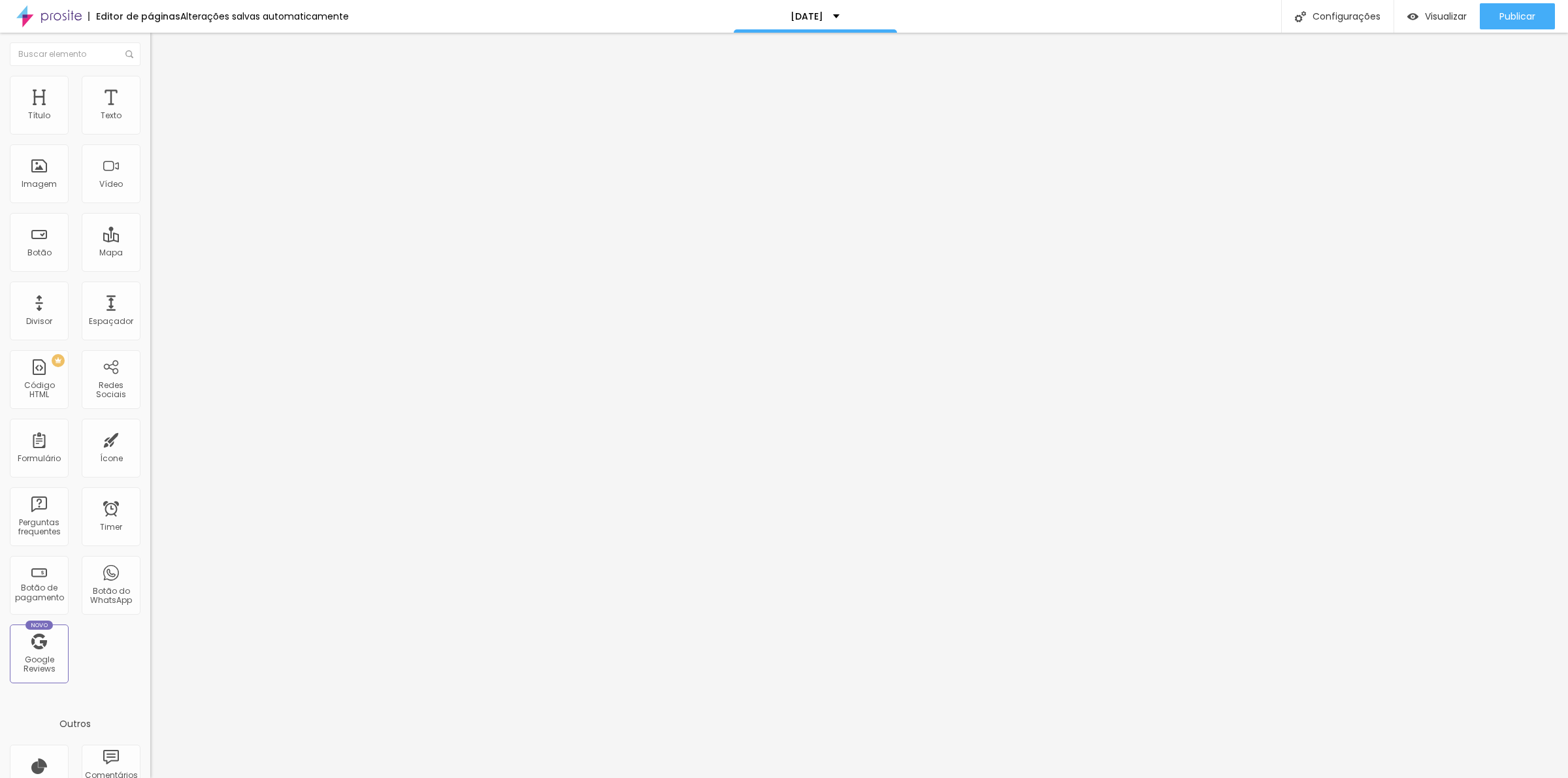
click at [156, 122] on icon "button" at bounding box center [160, 118] width 8 height 8
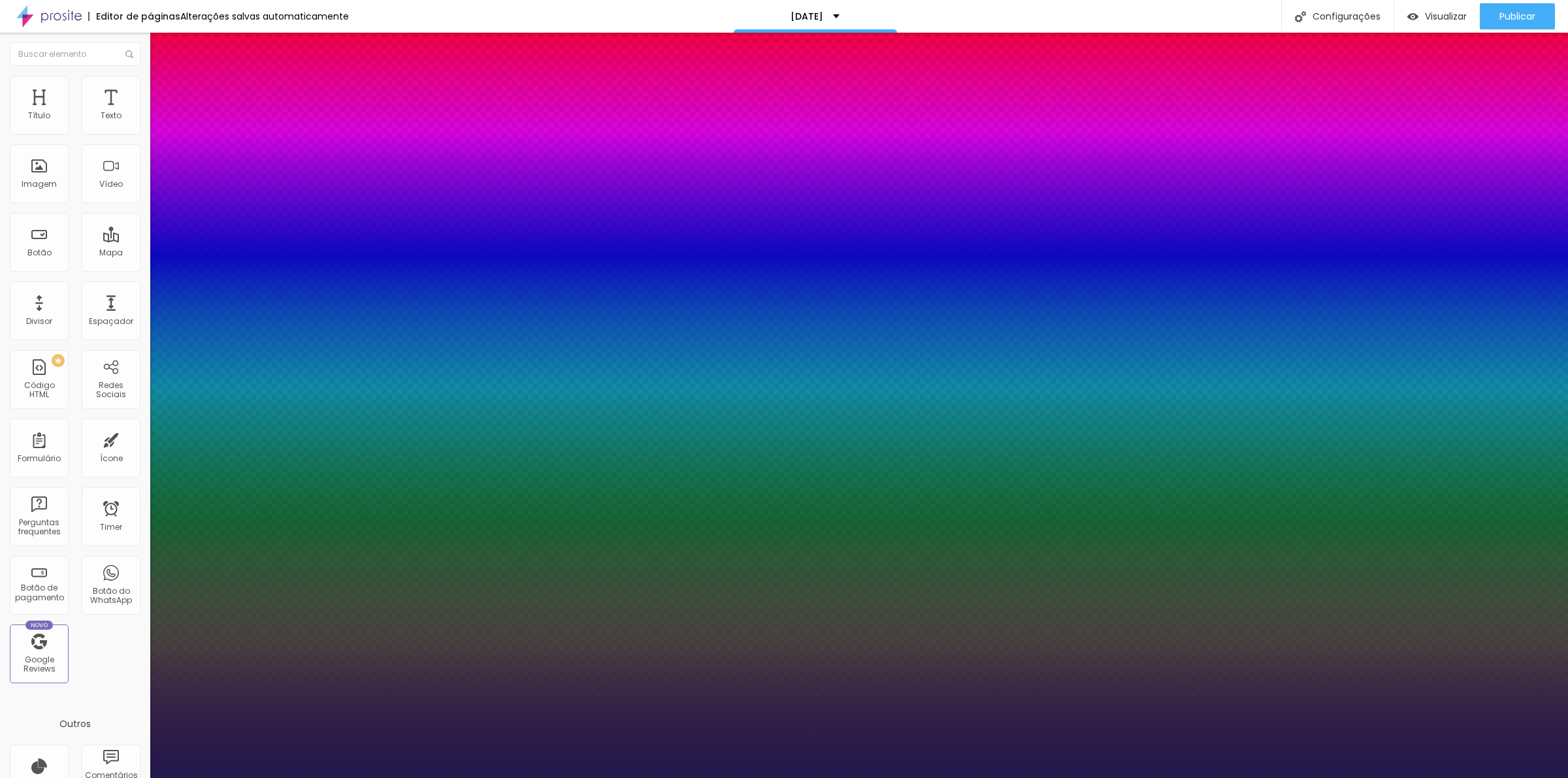
type input "1"
type input "34"
type input "1"
type input "42"
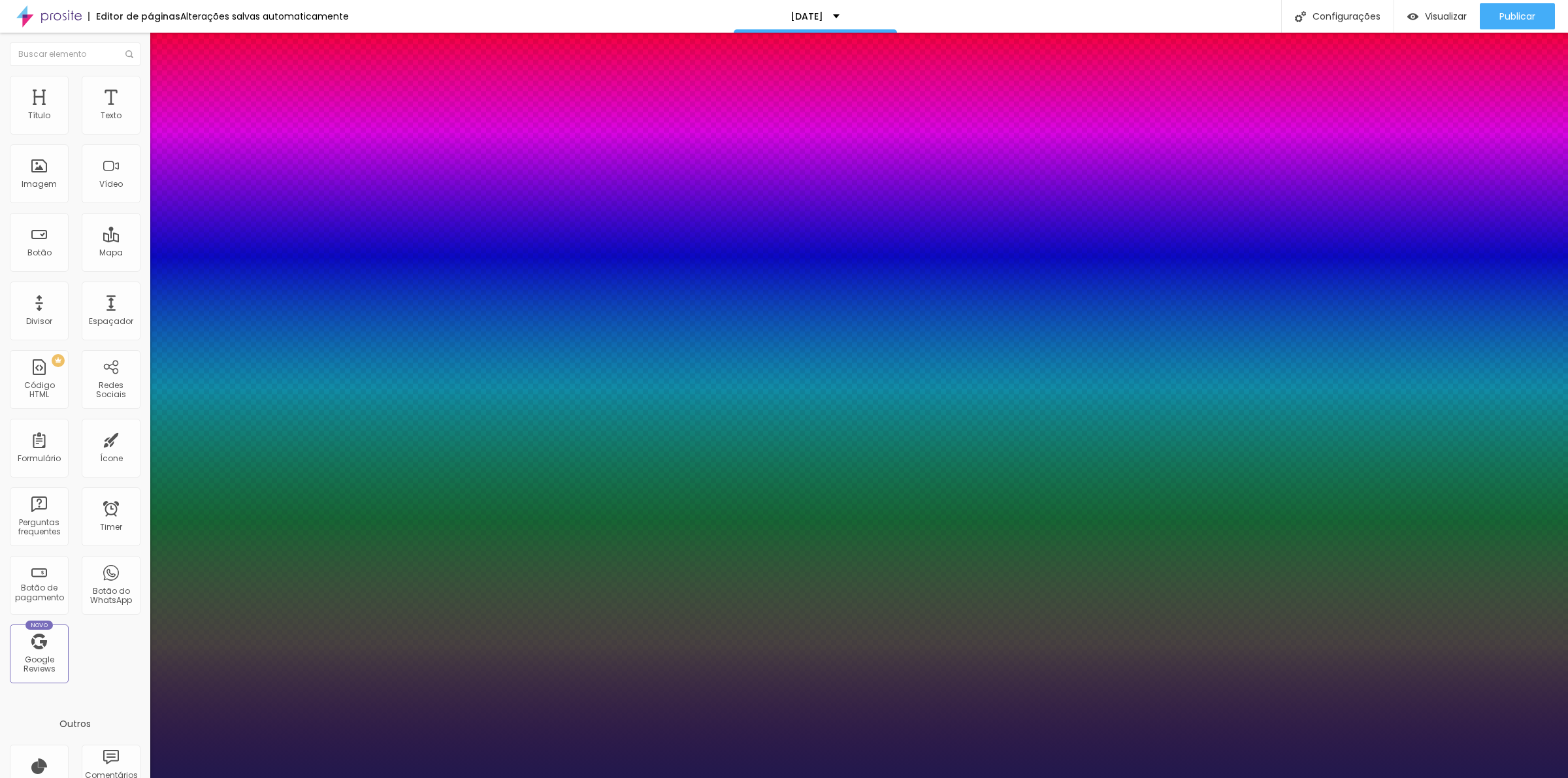
type input "42"
type input "1"
type input "46"
type input "1"
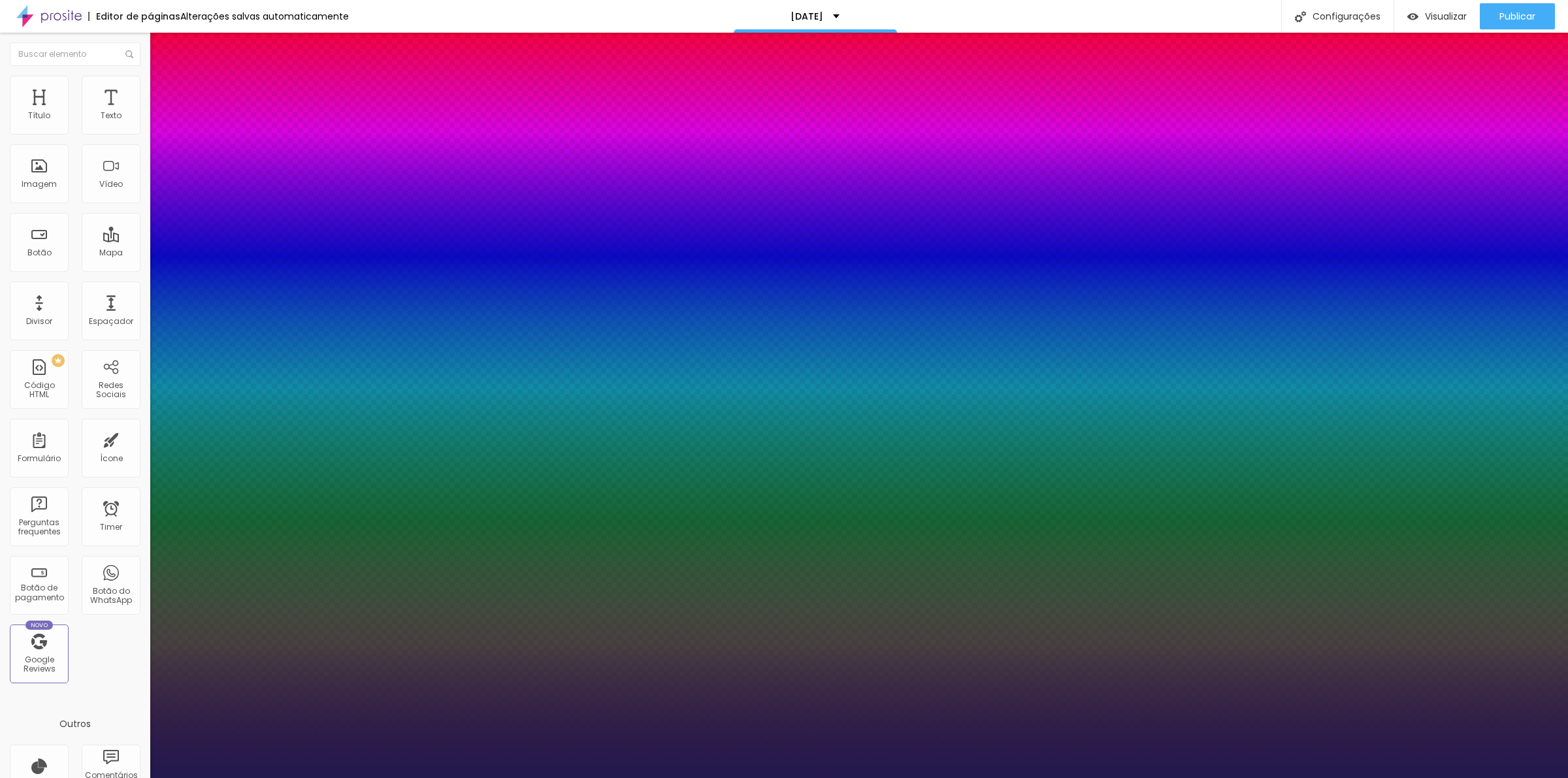
type input "47"
type input "1"
type input "51"
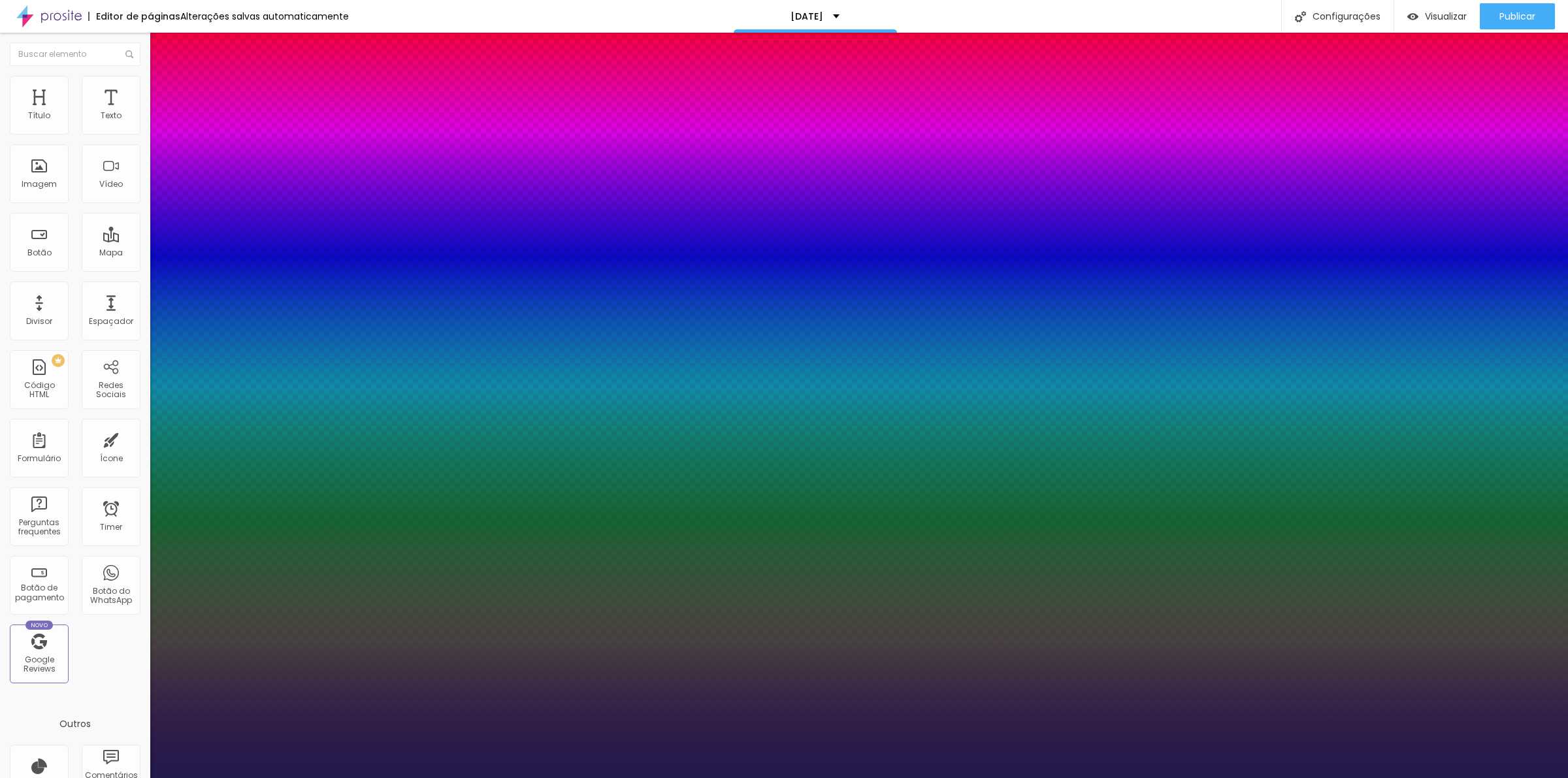
type input "1"
type input "52"
type input "1"
type input "53"
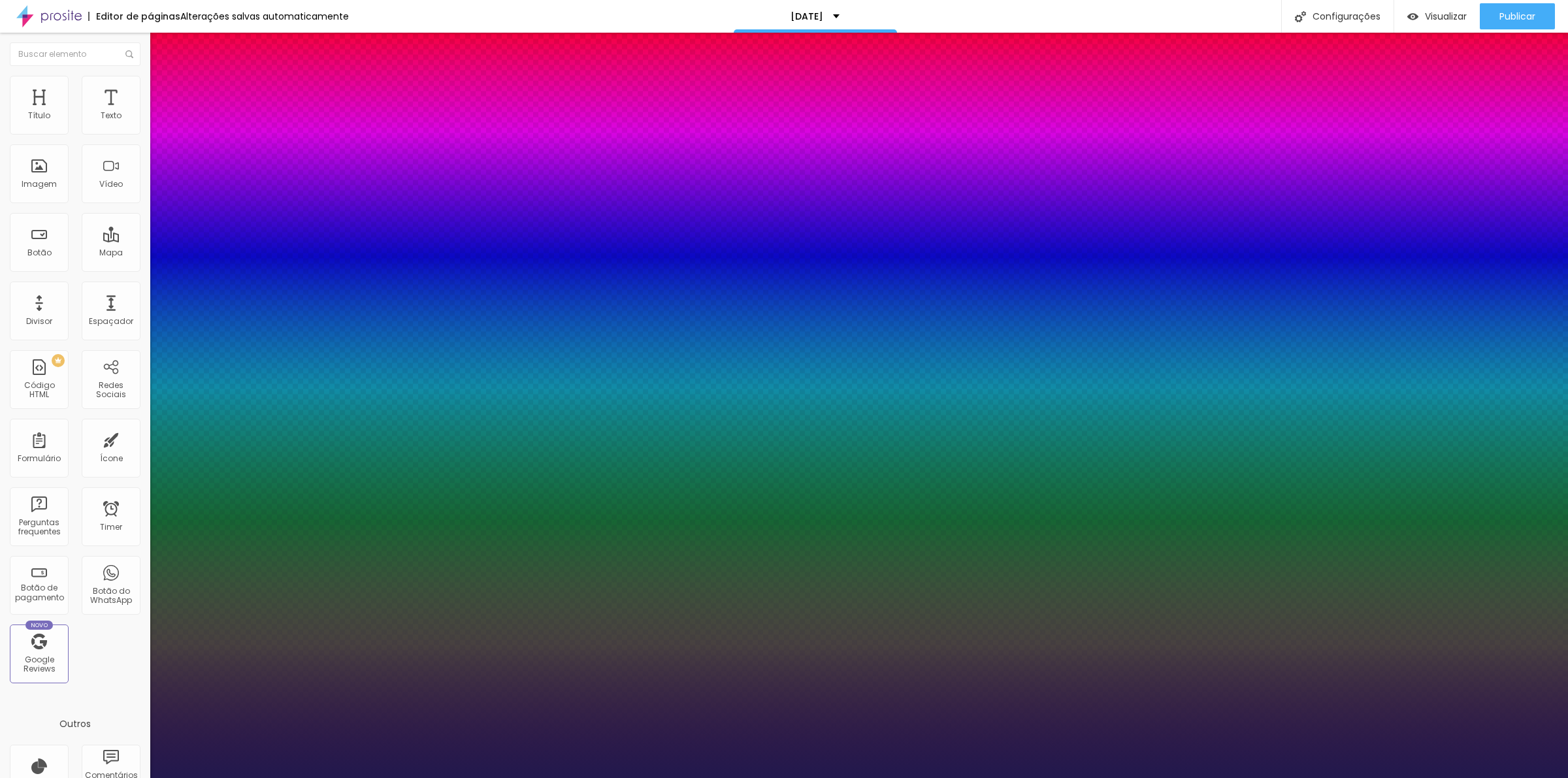
type input "53"
type input "1"
type input "55"
type input "1"
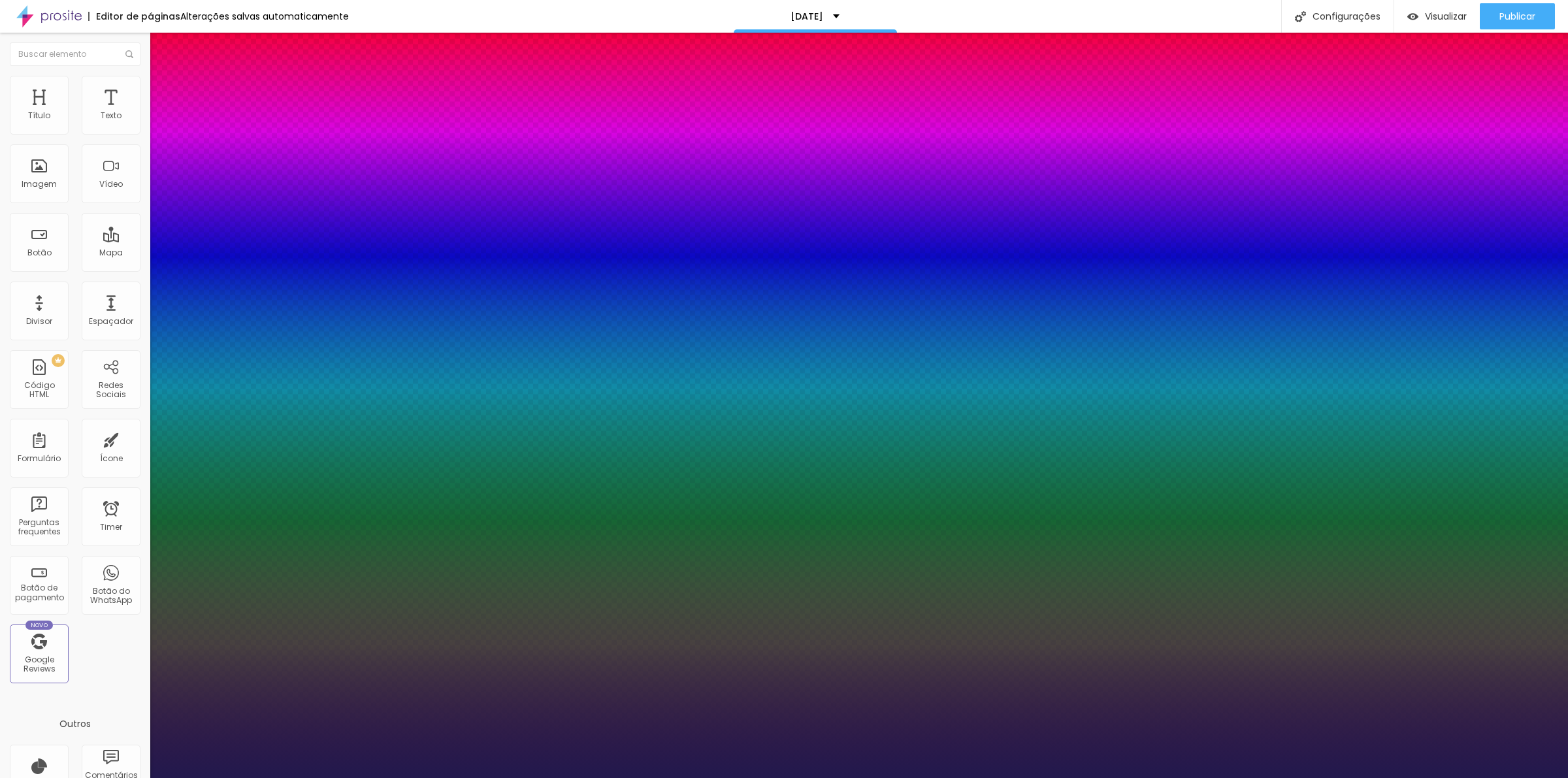
type input "56"
type input "1"
type input "59"
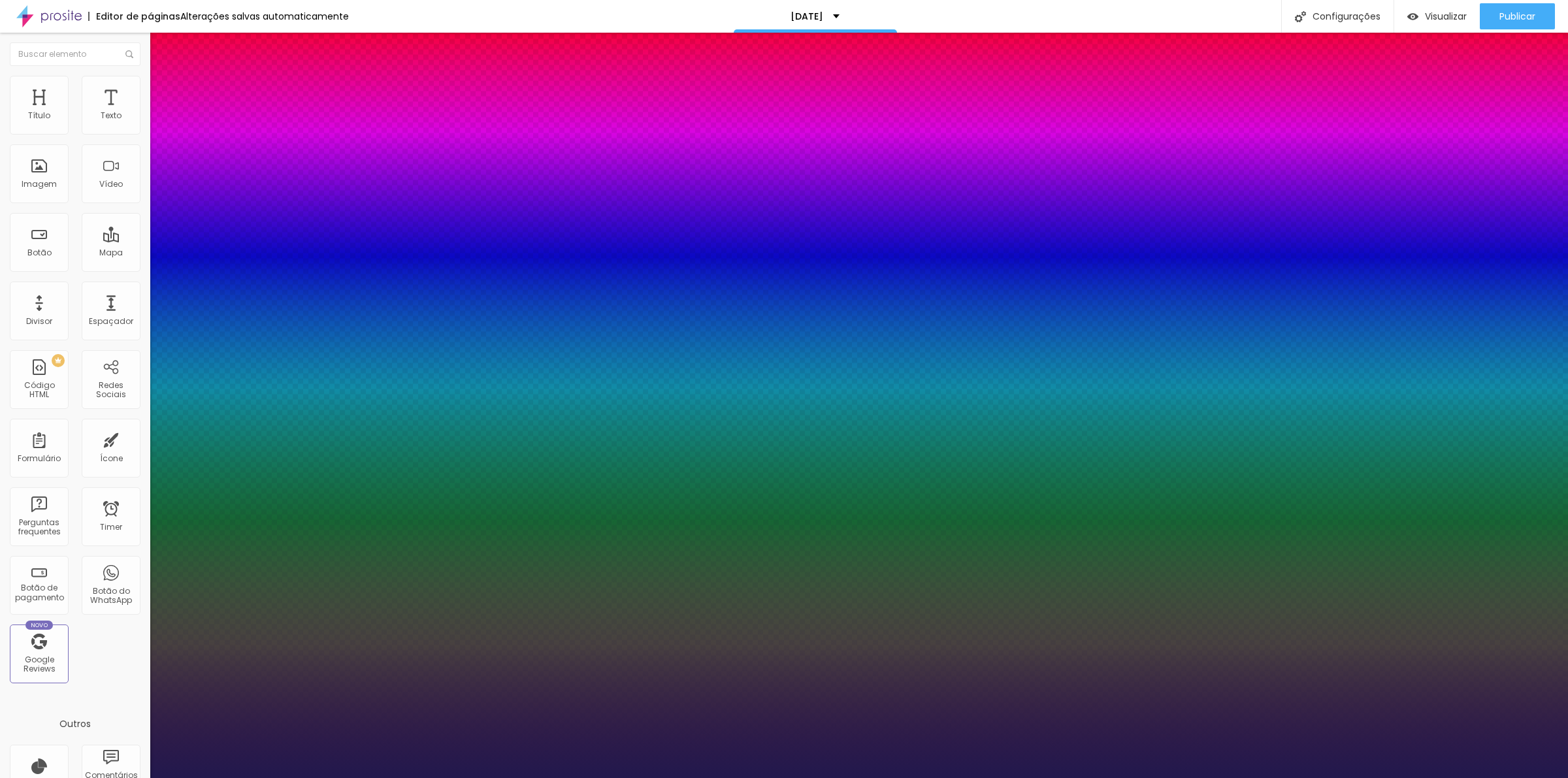
type input "1"
type input "63"
type input "1"
type input "64"
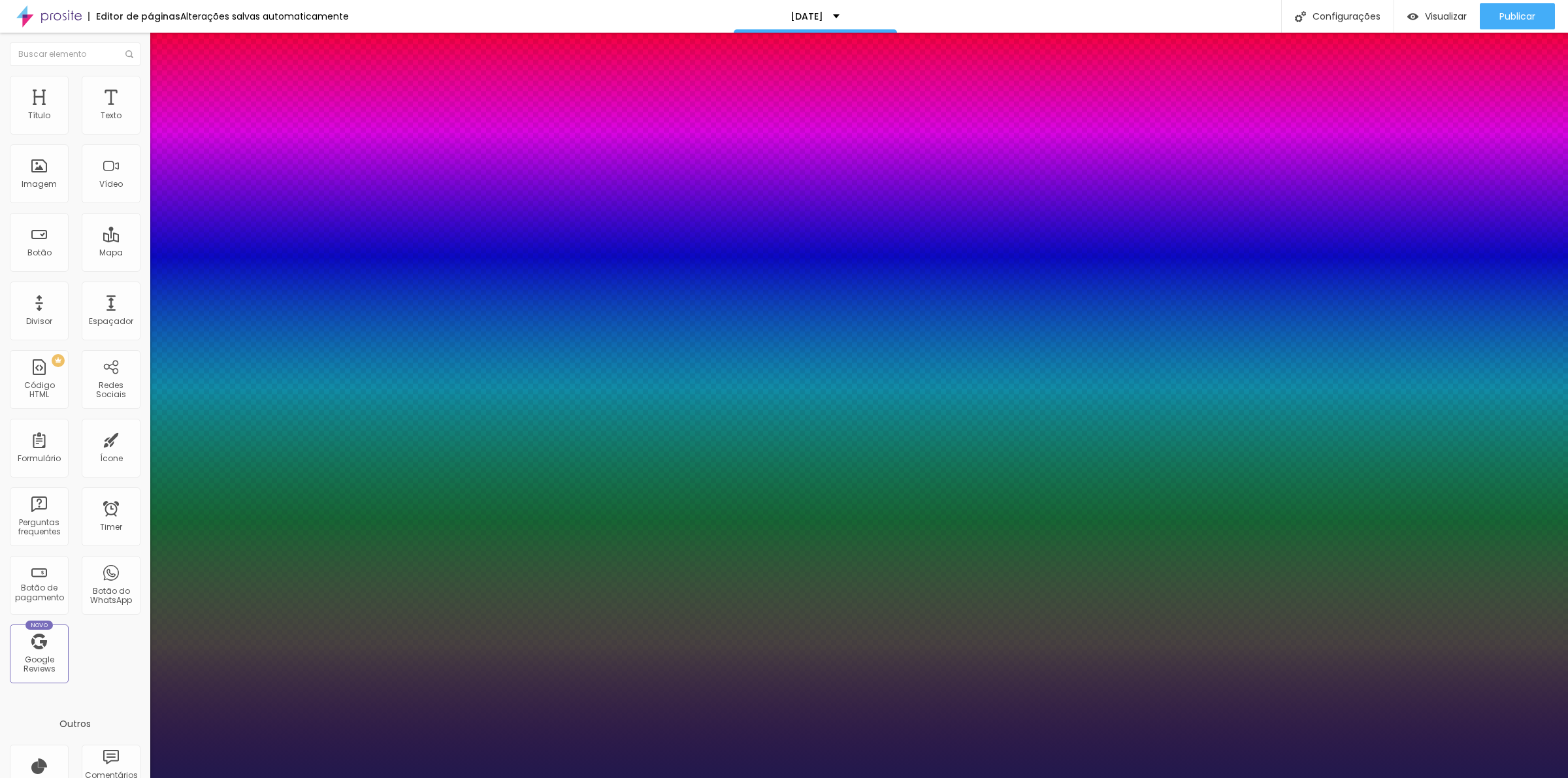
type input "64"
type input "1"
type input "65"
type input "1"
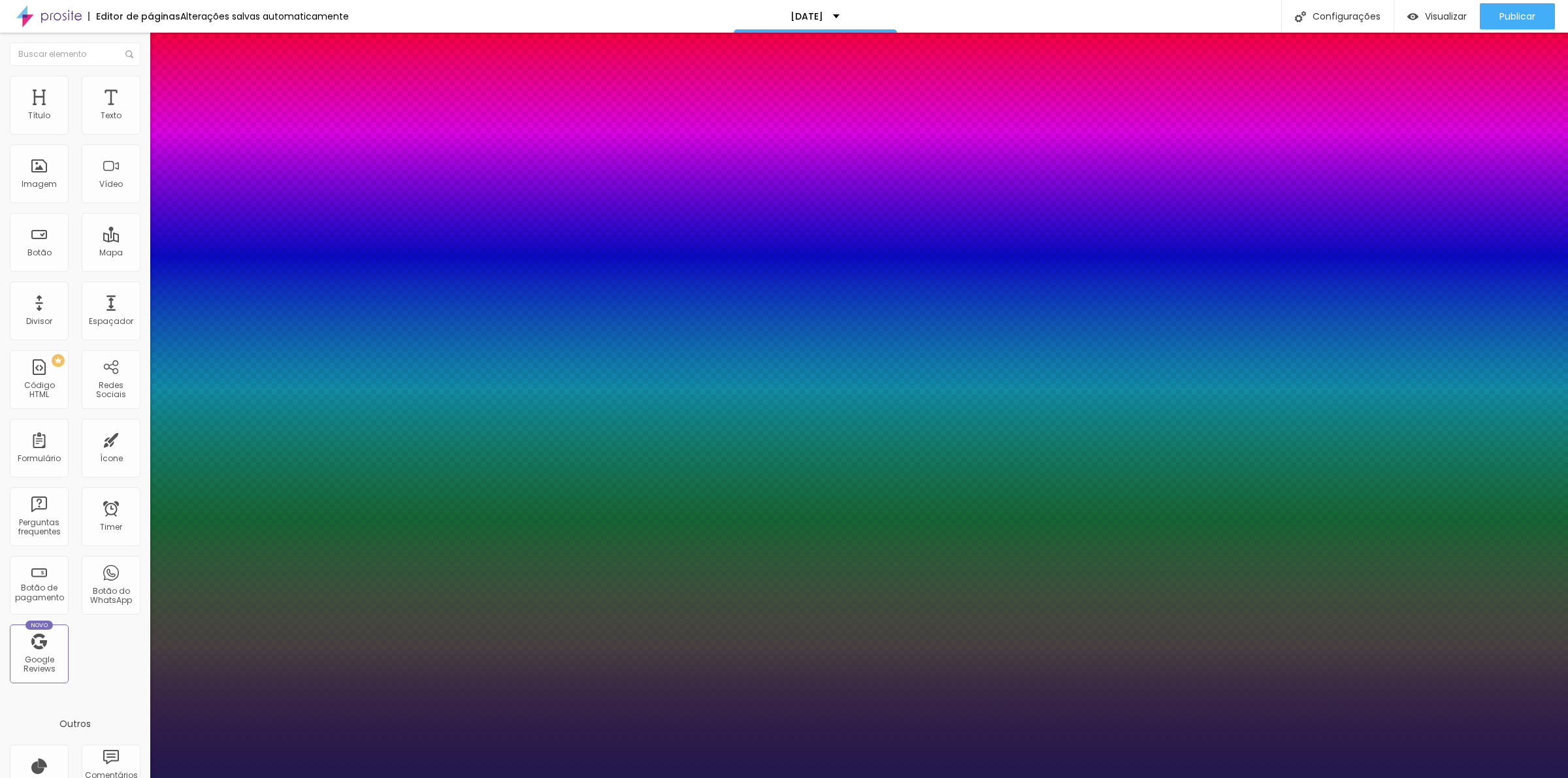
type input "67"
type input "1"
type input "68"
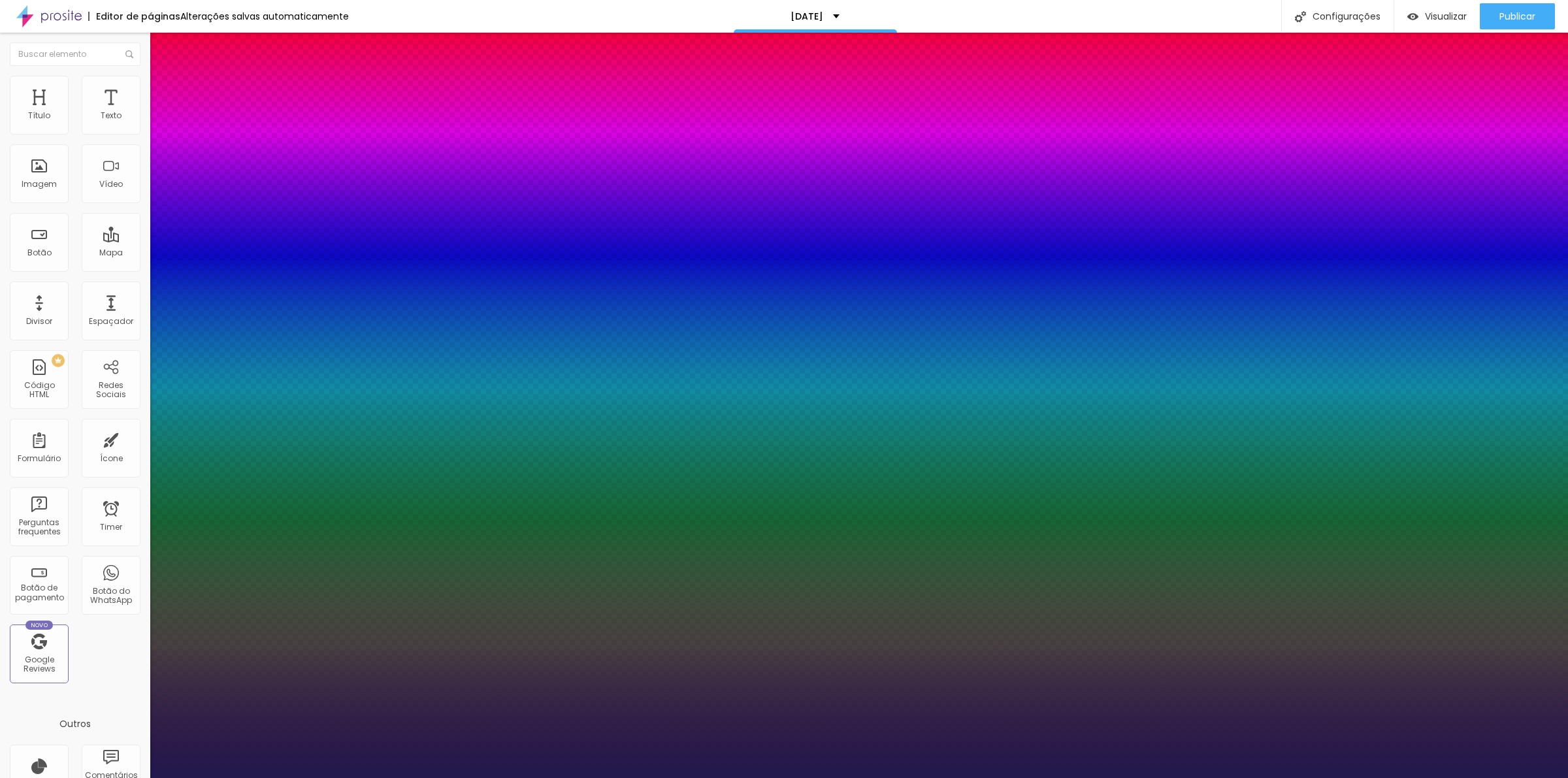
type input "1"
type input "69"
type input "1"
type input "70"
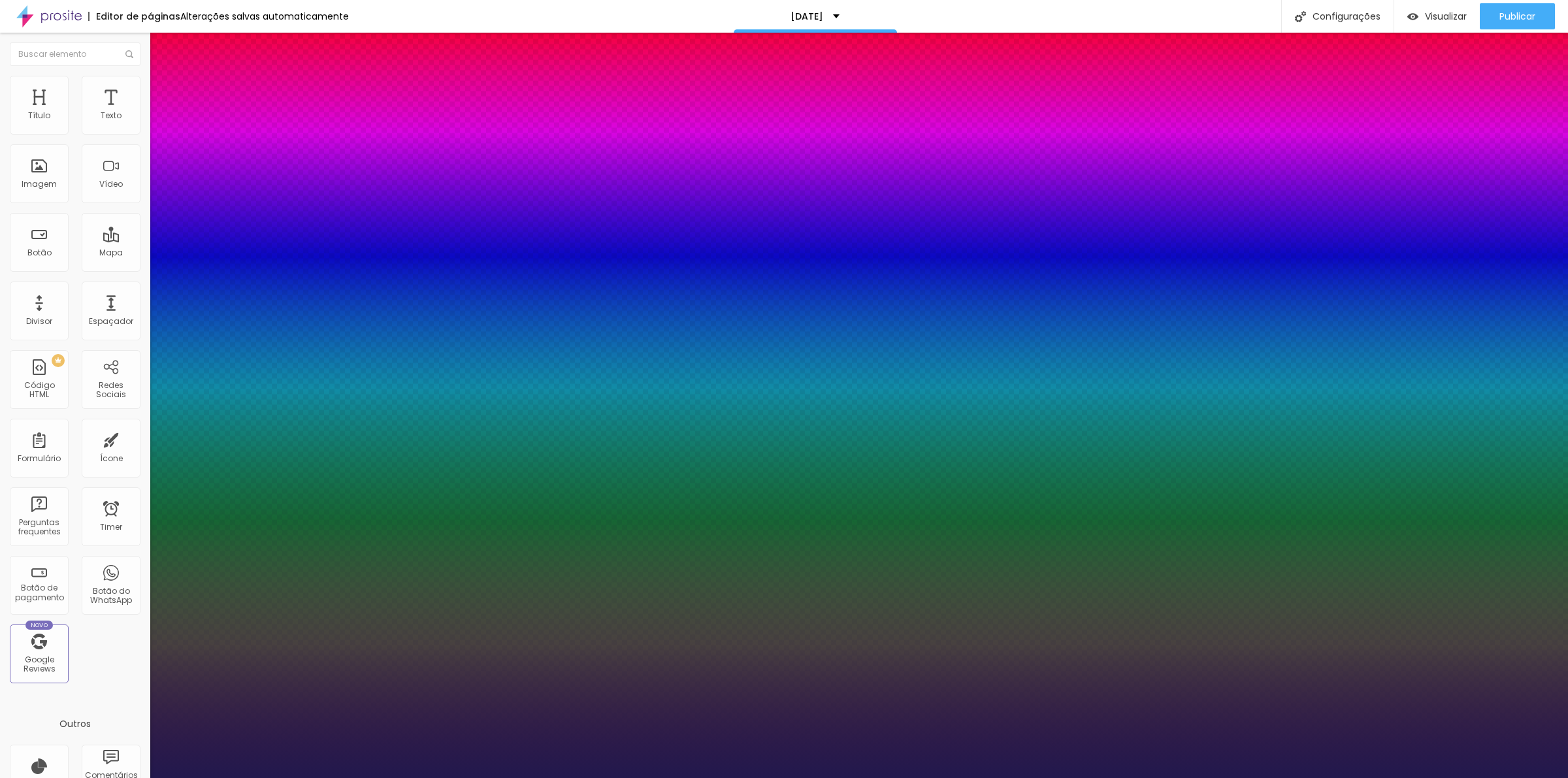
type input "70"
type input "1"
type input "68"
type input "1"
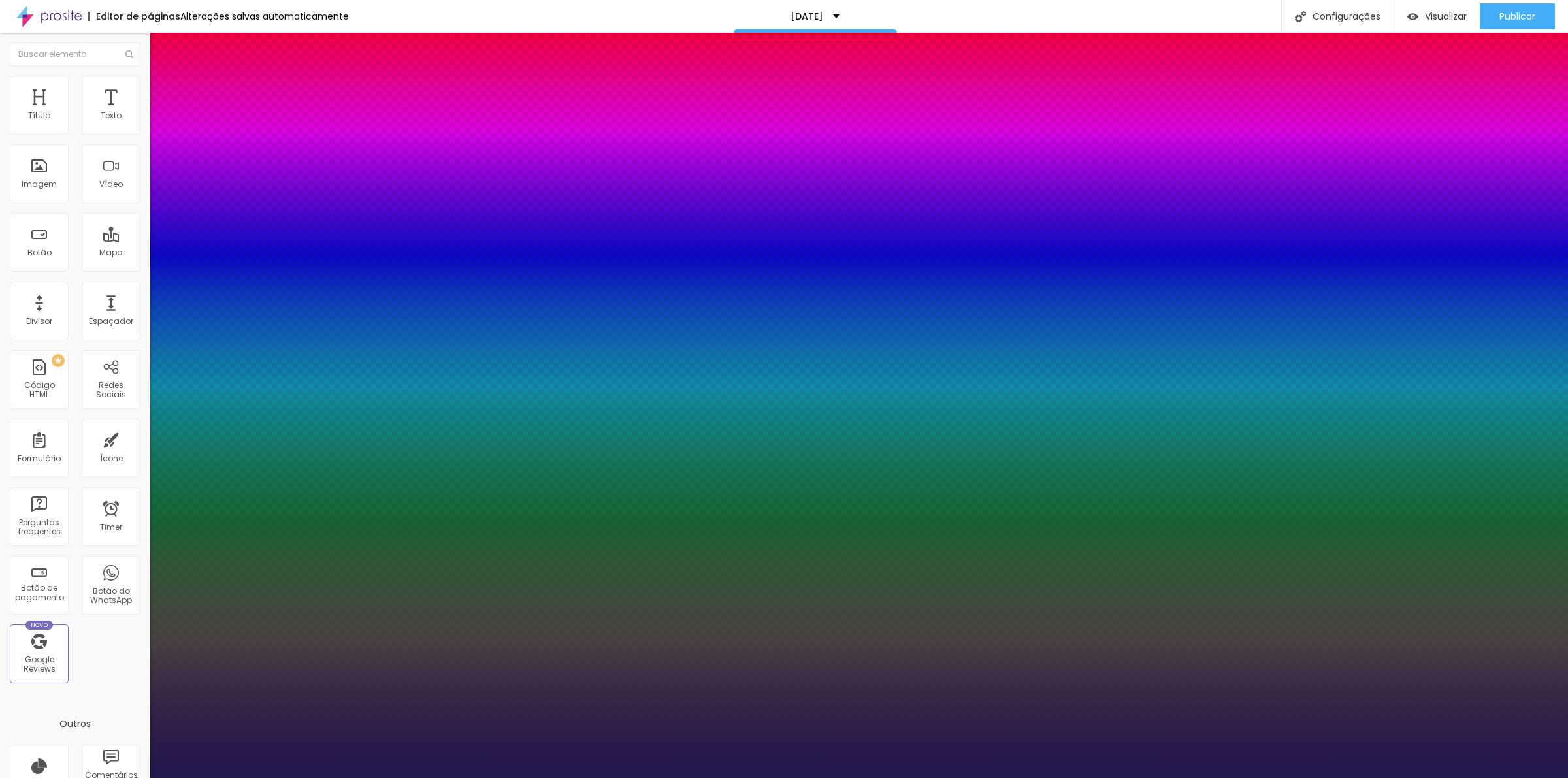
type input "64"
type input "1"
type input "61"
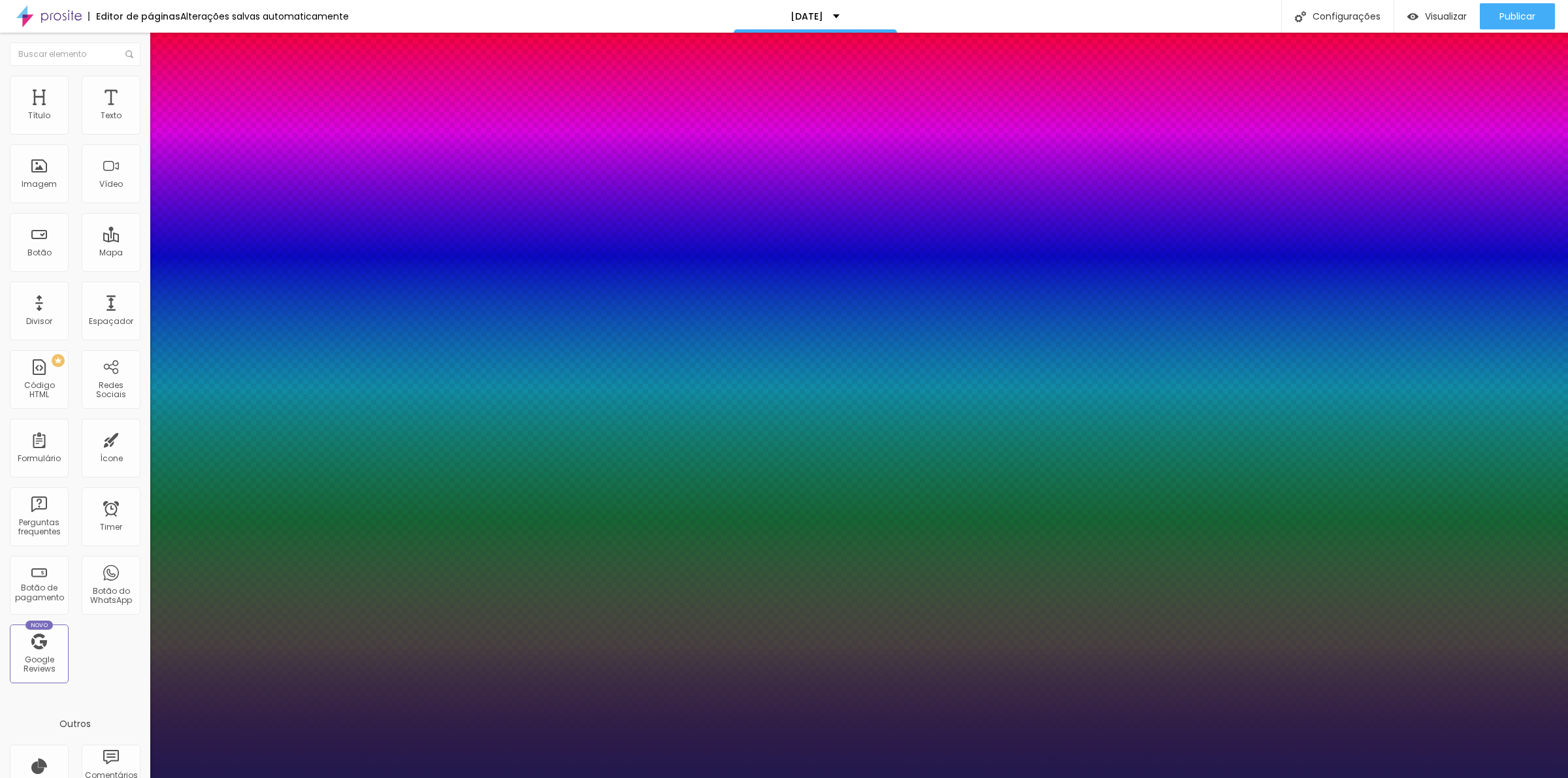
type input "1"
type input "60"
type input "1"
type input "62"
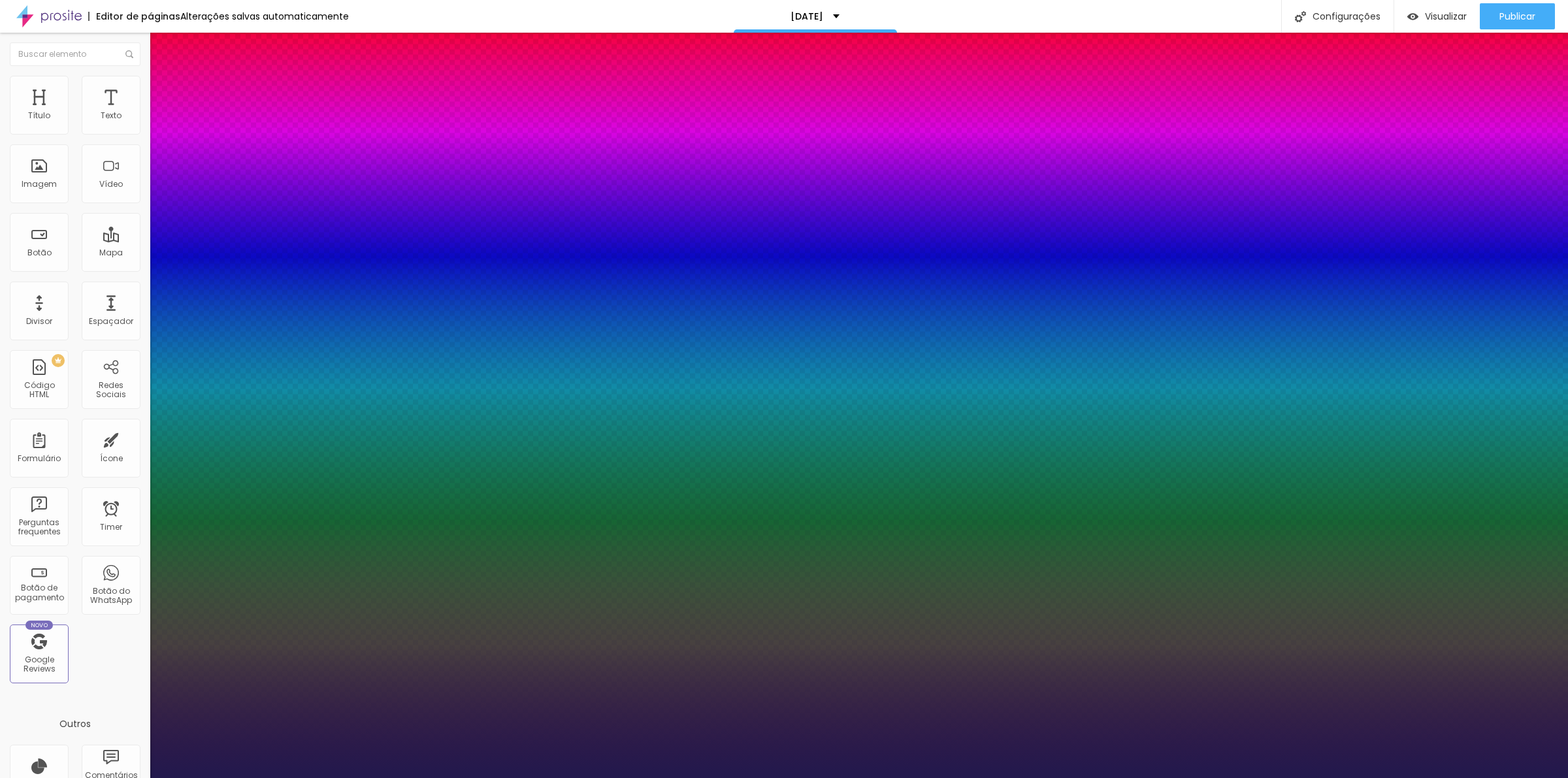
type input "62"
type input "1"
type input "63"
type input "1"
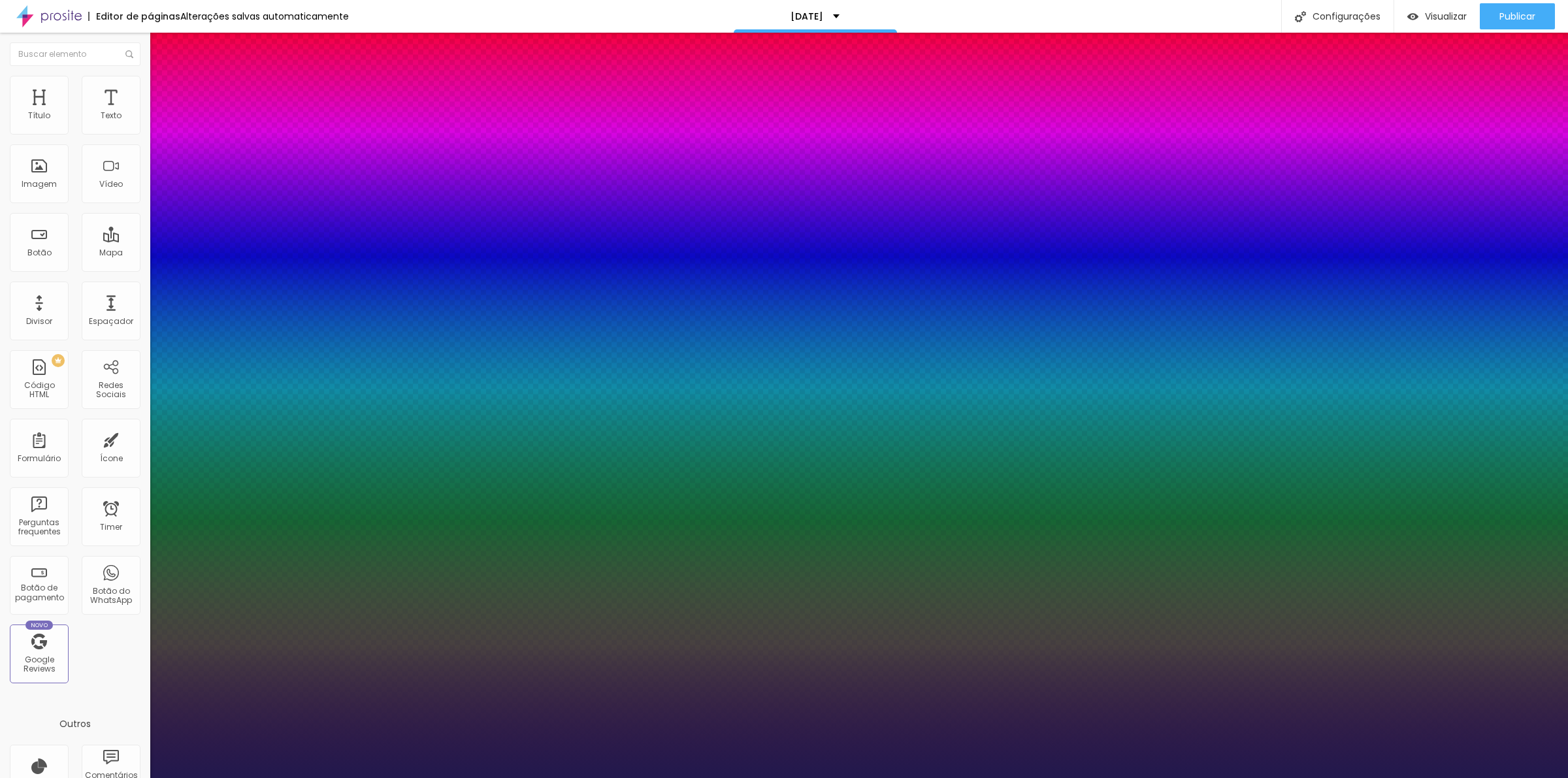
drag, startPoint x: 181, startPoint y: 219, endPoint x: 224, endPoint y: 220, distance: 43.0
type input "63"
click at [393, 778] on div at bounding box center [784, 778] width 1568 height 0
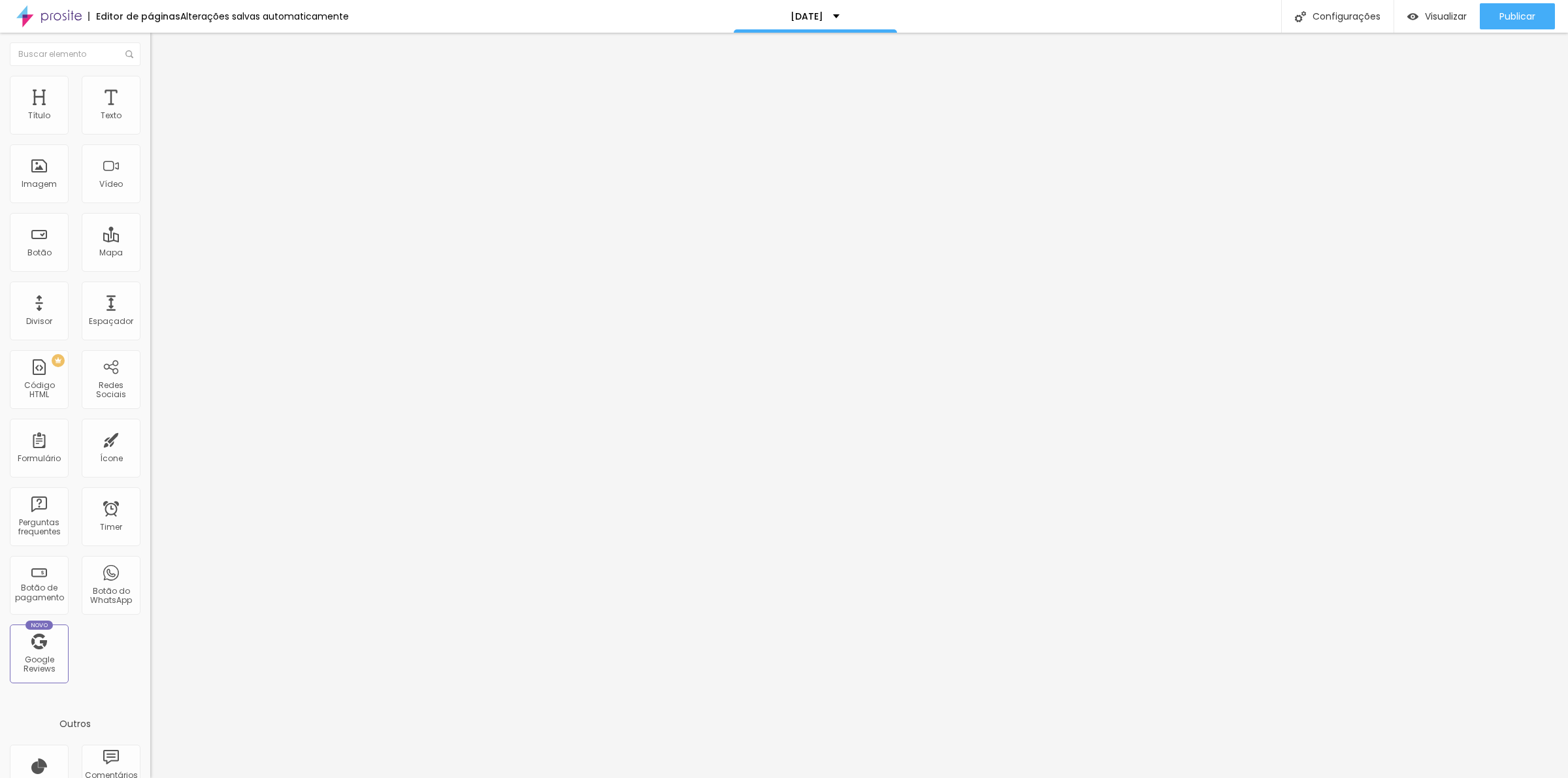
click at [150, 113] on span "Trocar imagem" at bounding box center [185, 106] width 72 height 11
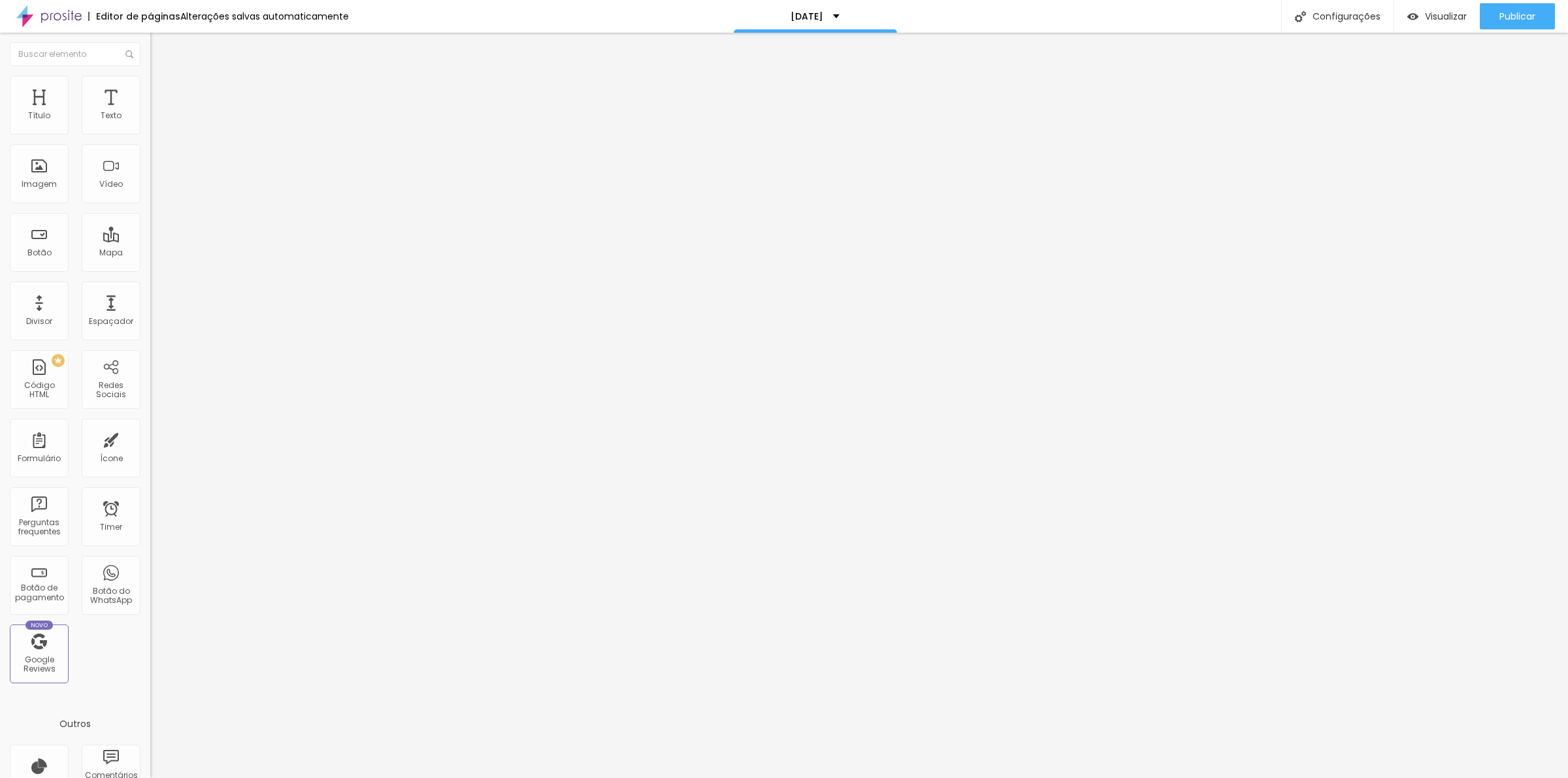
click at [150, 204] on span "1:1 Quadrado" at bounding box center [176, 198] width 52 height 11
click at [150, 240] on span "Original" at bounding box center [166, 234] width 31 height 11
click at [150, 204] on span "1:1 Quadrado" at bounding box center [176, 198] width 52 height 11
click at [150, 239] on div "Original" at bounding box center [225, 235] width 150 height 8
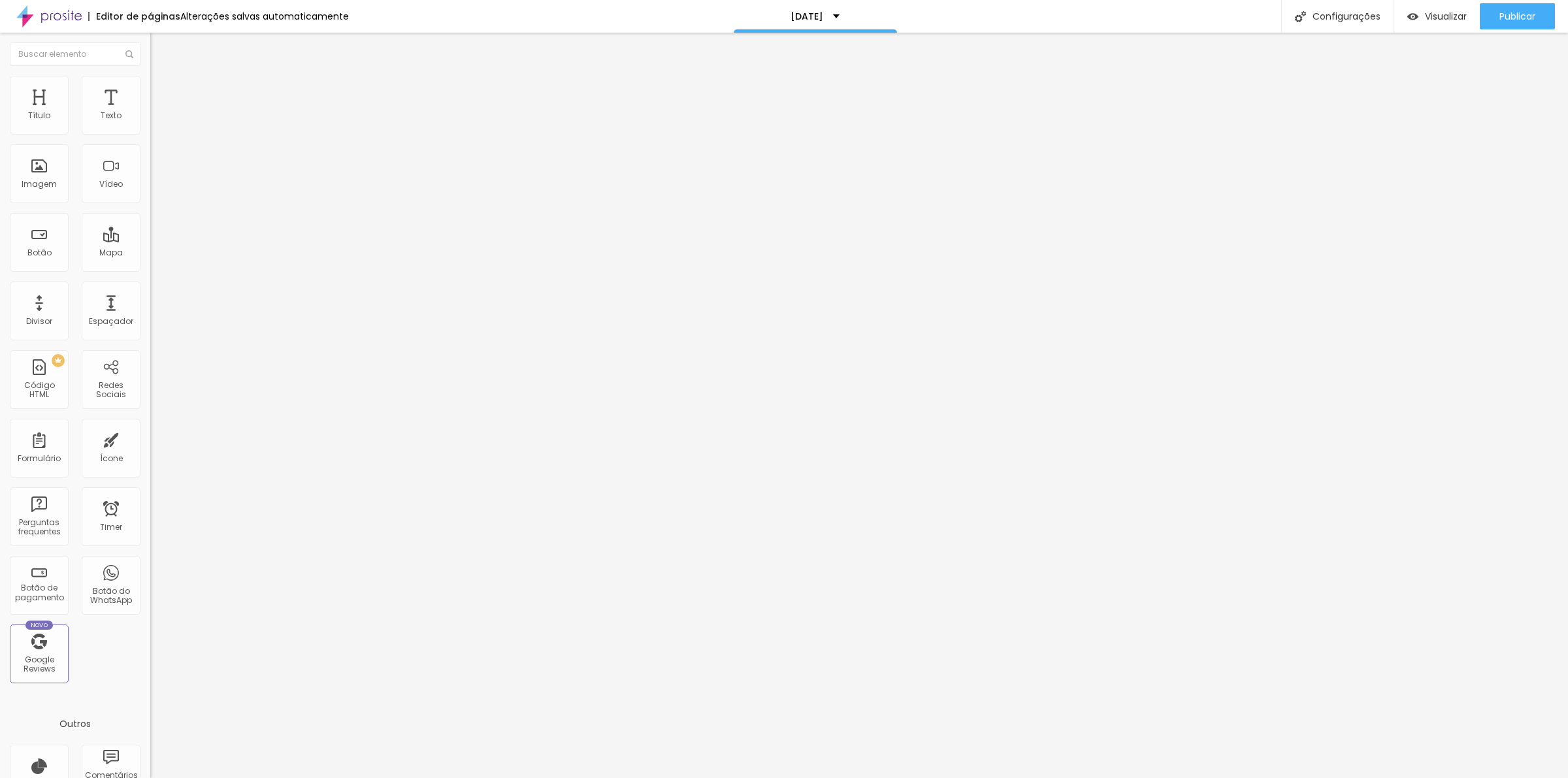
drag, startPoint x: 37, startPoint y: 148, endPoint x: 1, endPoint y: 146, distance: 36.1
click at [150, 147] on div "Texto Click me Alinhamento Tamanho Normal Pequeno Normal Grande Link URL https:…" at bounding box center [225, 197] width 150 height 190
type input "comprei aqui"
drag, startPoint x: 80, startPoint y: 275, endPoint x: 89, endPoint y: 277, distance: 9.2
click at [150, 269] on input "https://" at bounding box center [228, 262] width 157 height 13
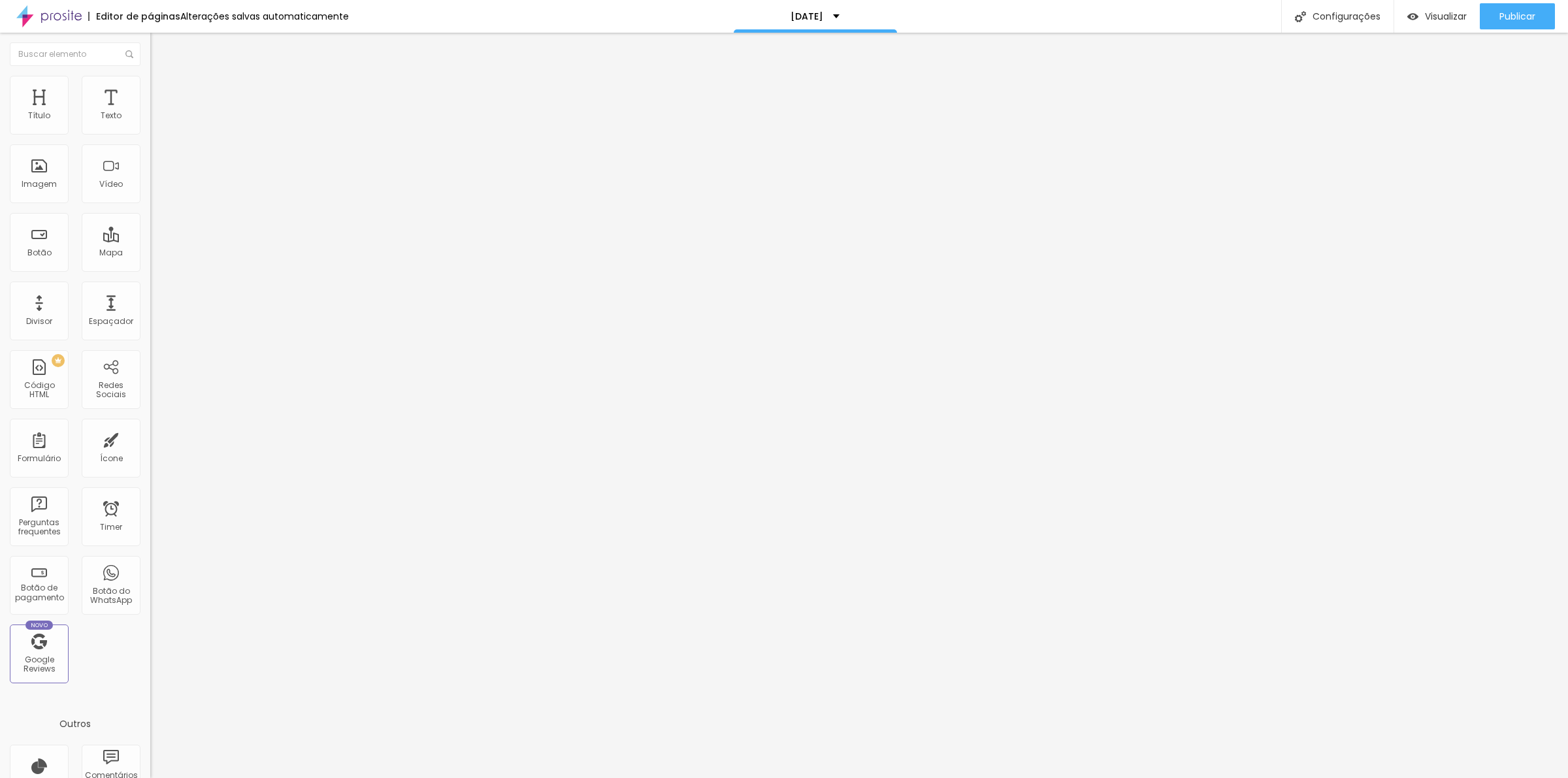
drag, startPoint x: 66, startPoint y: 266, endPoint x: 0, endPoint y: 273, distance: 66.4
click at [150, 272] on div "Texto comprei aqui Alinhamento Tamanho Normal Pequeno Normal Grande Link URL ht…" at bounding box center [225, 197] width 150 height 190
drag, startPoint x: 77, startPoint y: 639, endPoint x: 113, endPoint y: 635, distance: 36.2
click at [150, 639] on div "Editar Botão Conteúdo Estilo Avançado Texto comprei aqui Alinhamento Tamanho No…" at bounding box center [225, 405] width 150 height 746
